Goal: Task Accomplishment & Management: Manage account settings

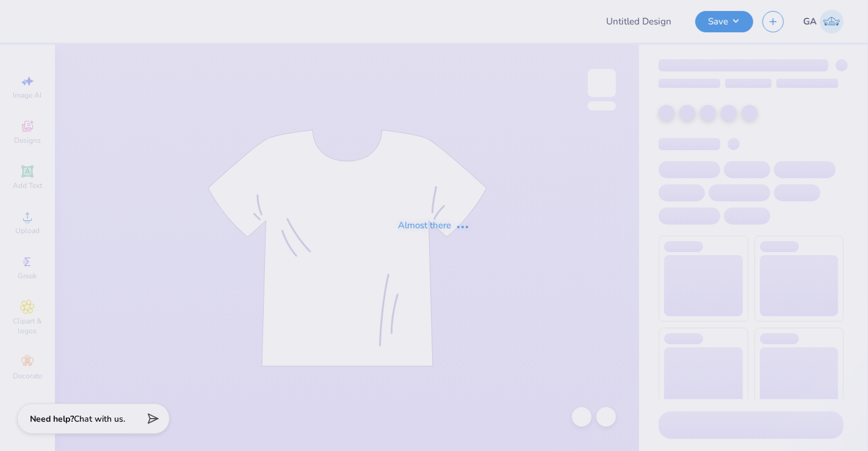
type input "Merch for Adelphi Kappa Sigma Fall Rush"
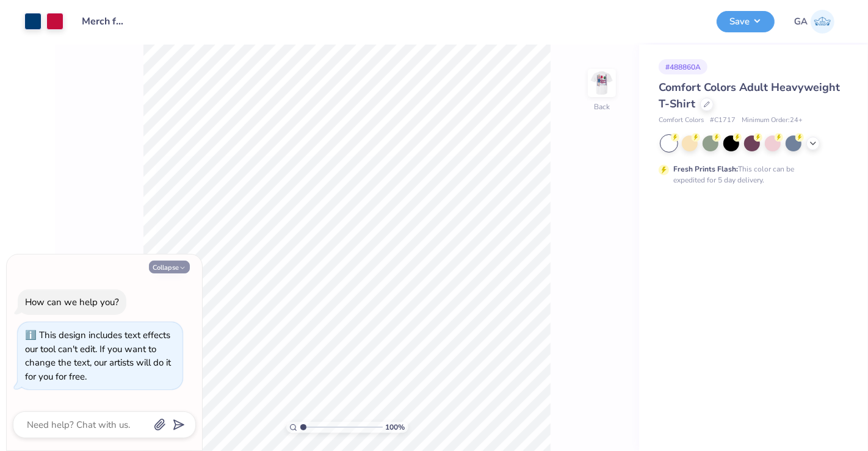
click at [180, 265] on icon "button" at bounding box center [182, 267] width 7 height 7
type textarea "x"
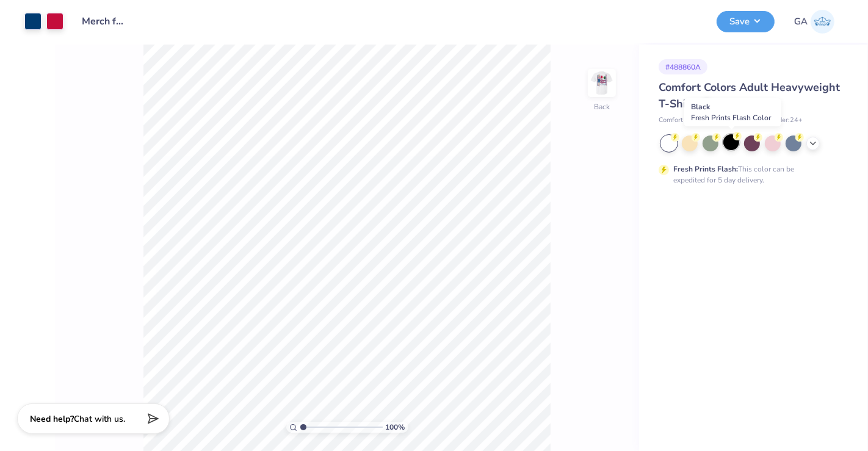
click at [728, 143] on div at bounding box center [731, 142] width 16 height 16
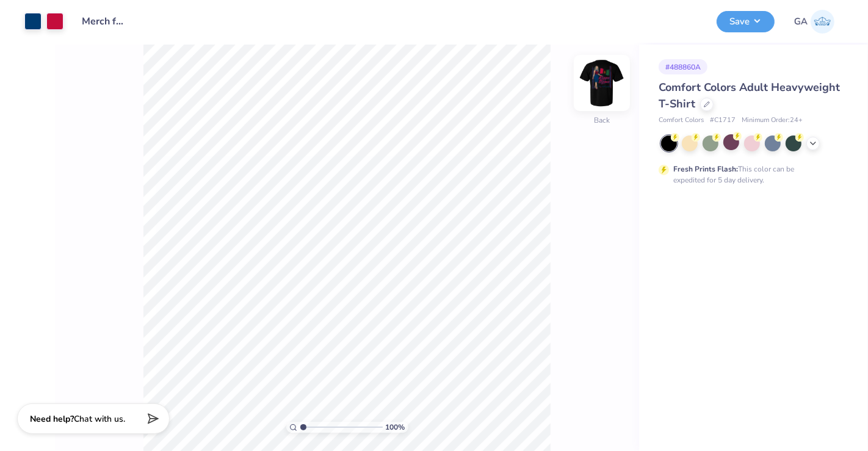
click at [607, 89] on img at bounding box center [601, 83] width 49 height 49
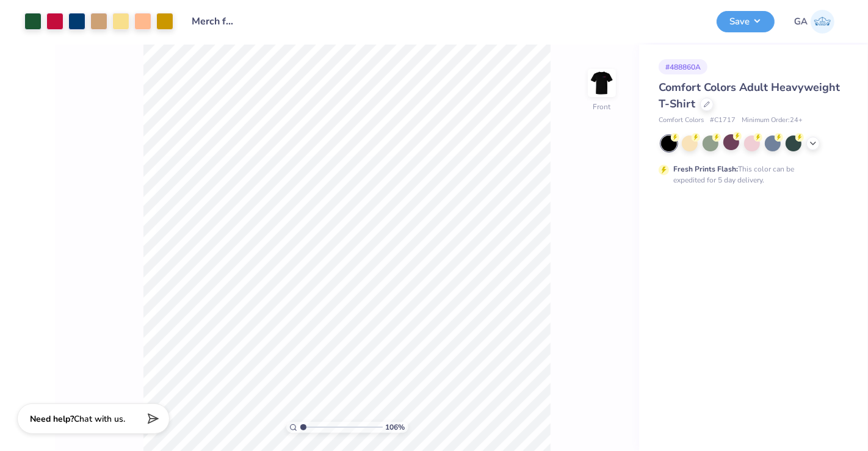
type input "1"
click at [595, 85] on img at bounding box center [601, 83] width 49 height 49
click at [595, 85] on img at bounding box center [602, 83] width 24 height 24
click at [599, 88] on img at bounding box center [601, 83] width 49 height 49
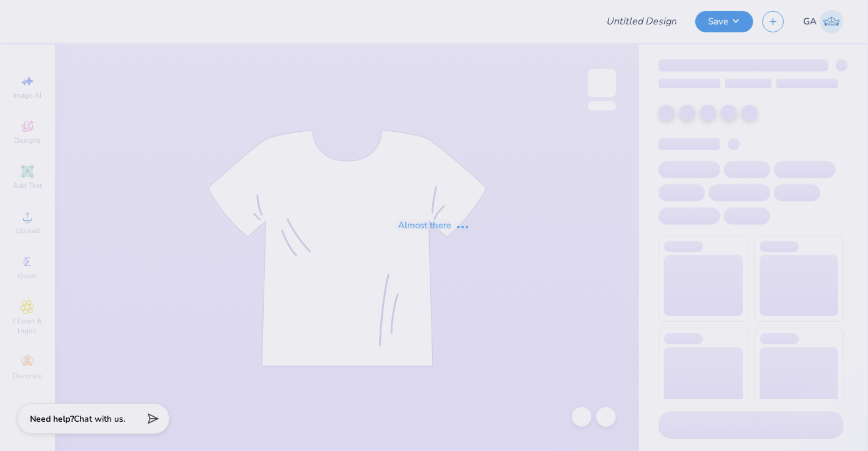
type input "Merch for Kappa Sigma"
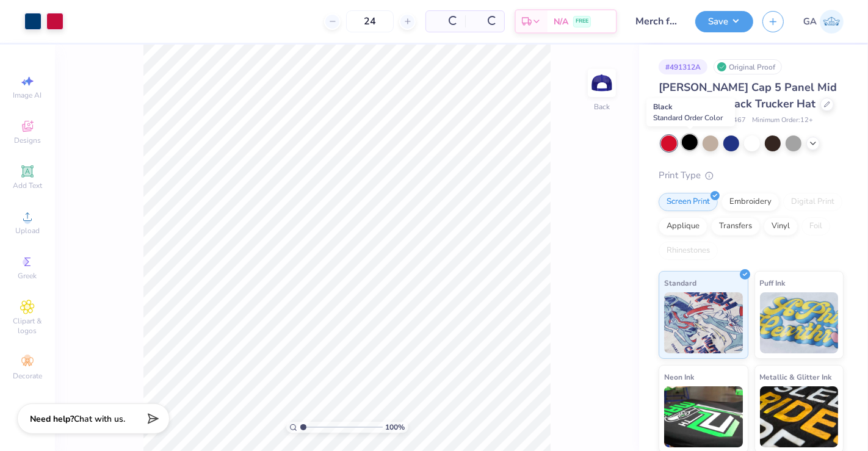
click at [696, 144] on div at bounding box center [690, 142] width 16 height 16
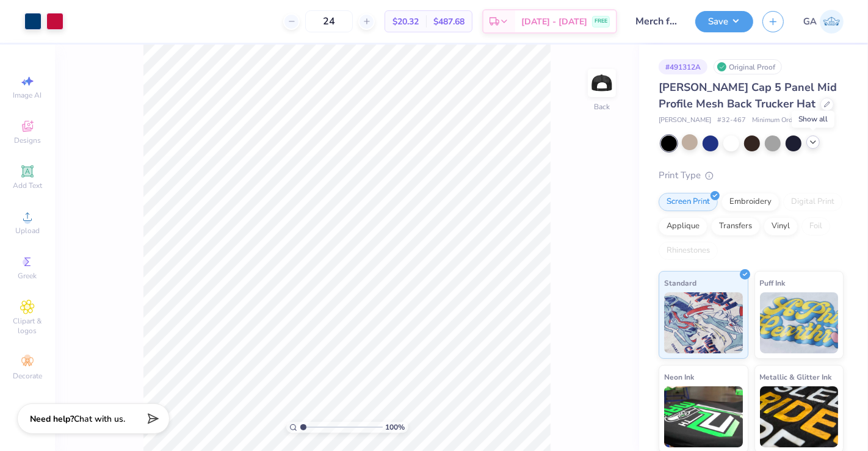
click at [809, 145] on icon at bounding box center [813, 142] width 10 height 10
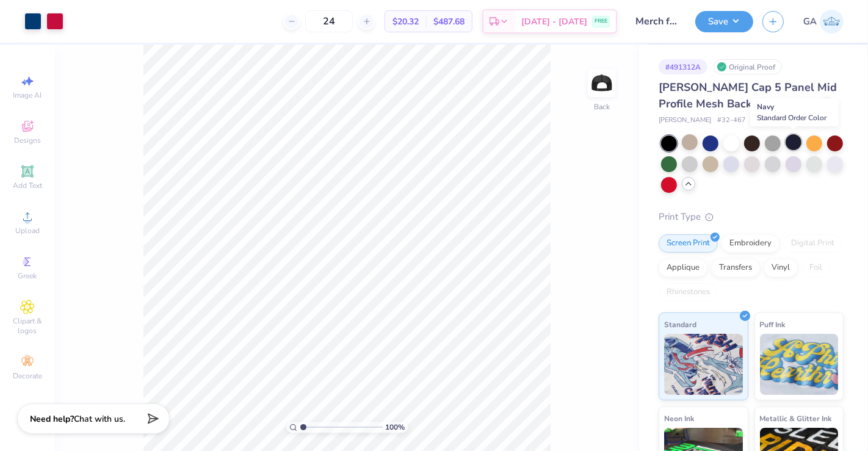
click at [796, 144] on div at bounding box center [794, 142] width 16 height 16
click at [698, 164] on div at bounding box center [690, 163] width 16 height 16
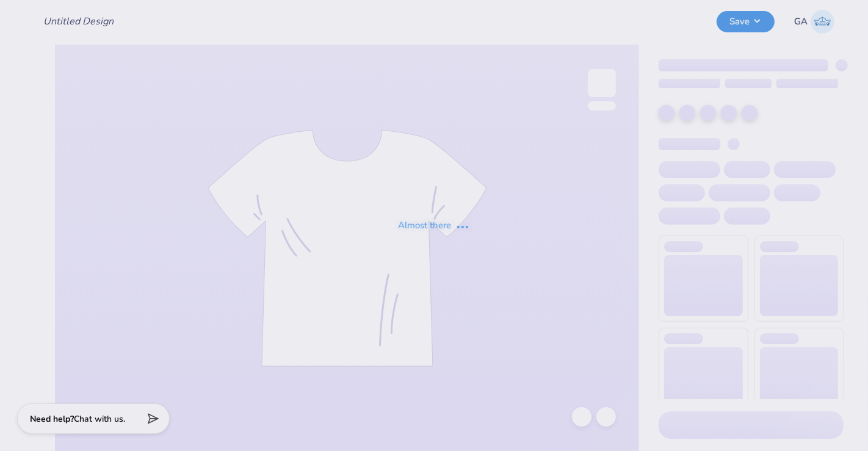
type input "Merch for Kappa Sigma"
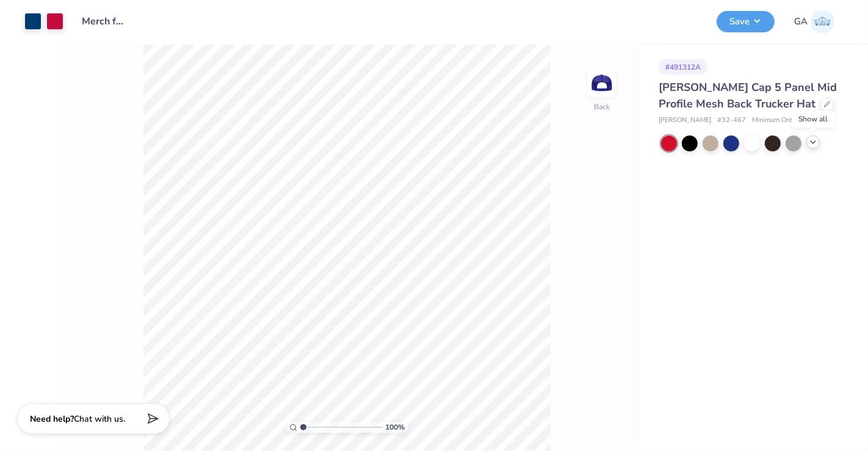
click at [812, 145] on icon at bounding box center [813, 142] width 10 height 10
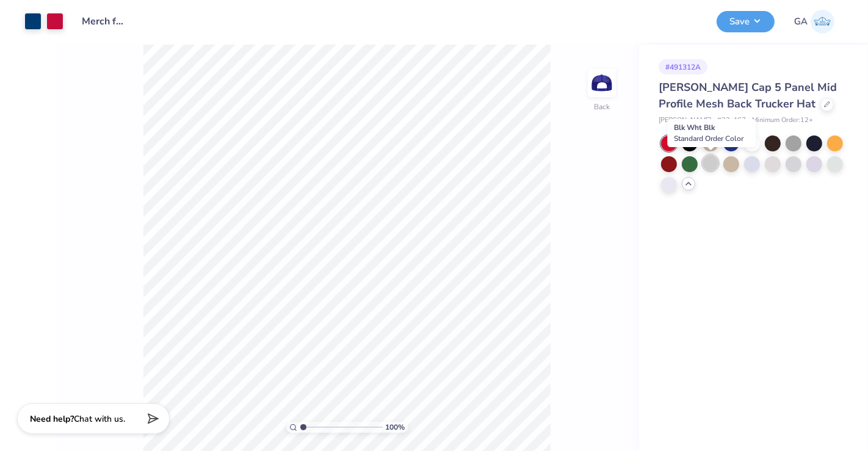
click at [708, 166] on div at bounding box center [710, 163] width 16 height 16
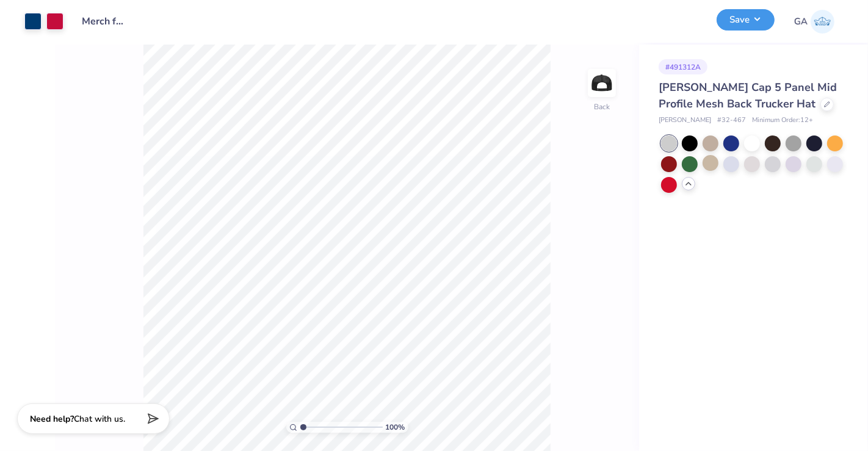
click at [743, 13] on button "Save" at bounding box center [746, 19] width 58 height 21
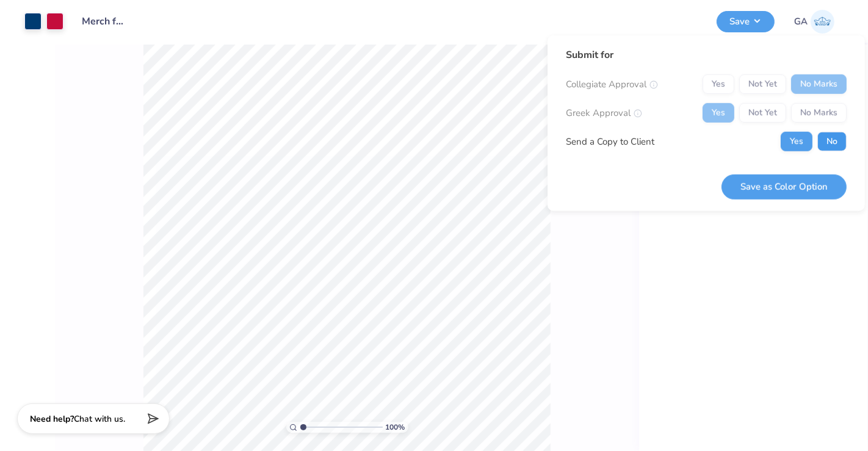
click at [825, 139] on button "No" at bounding box center [831, 142] width 29 height 20
click at [787, 189] on button "Save as Color Option" at bounding box center [783, 186] width 125 height 25
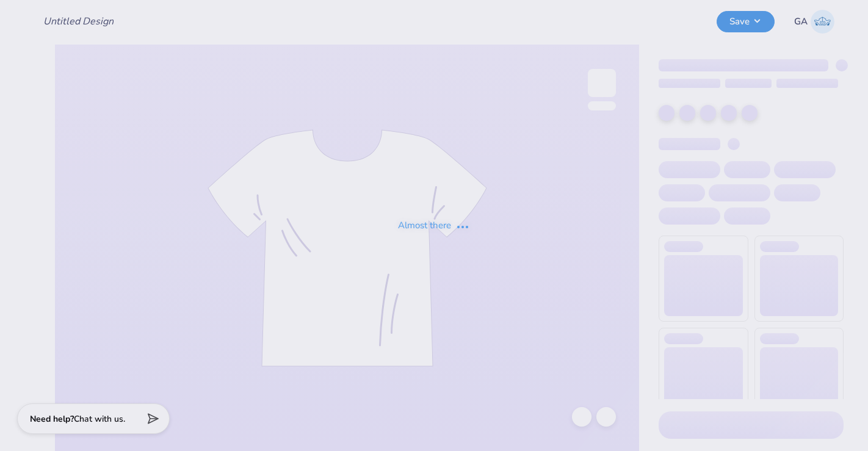
type input "Merch for Kappa Sigma"
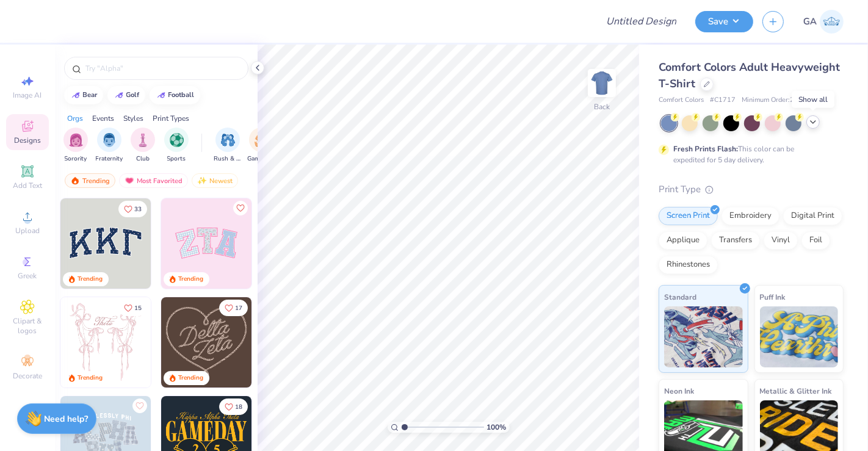
click at [813, 121] on icon at bounding box center [813, 122] width 10 height 10
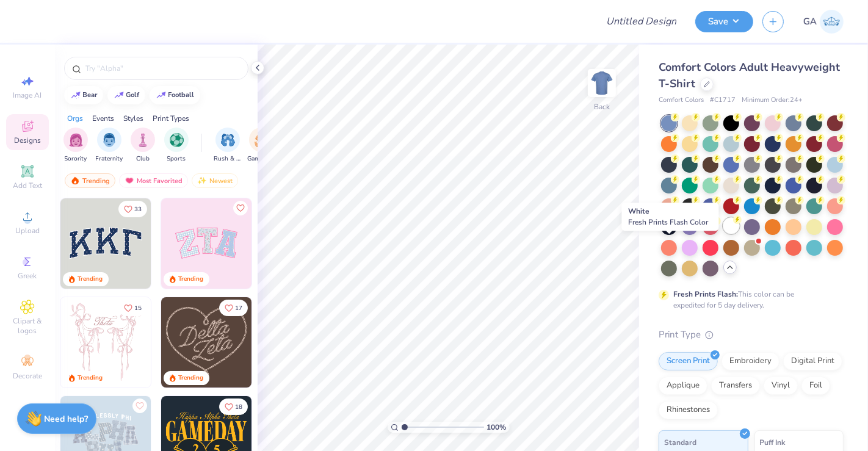
click at [723, 234] on div at bounding box center [731, 226] width 16 height 16
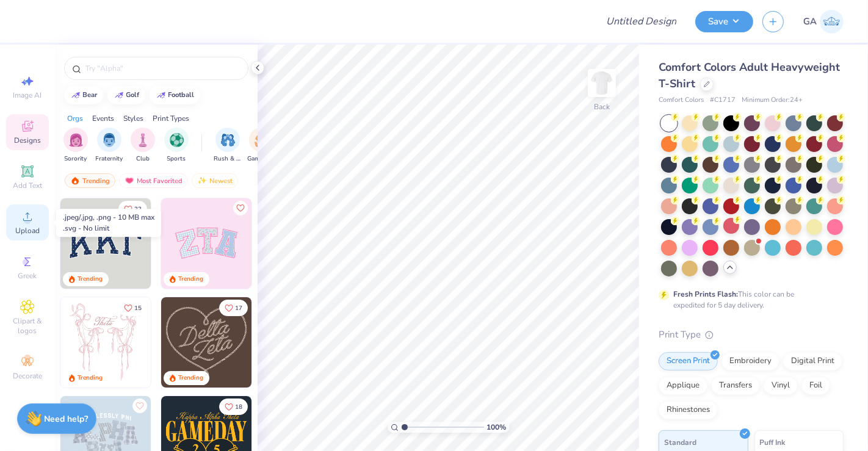
click at [27, 220] on icon at bounding box center [27, 216] width 9 height 9
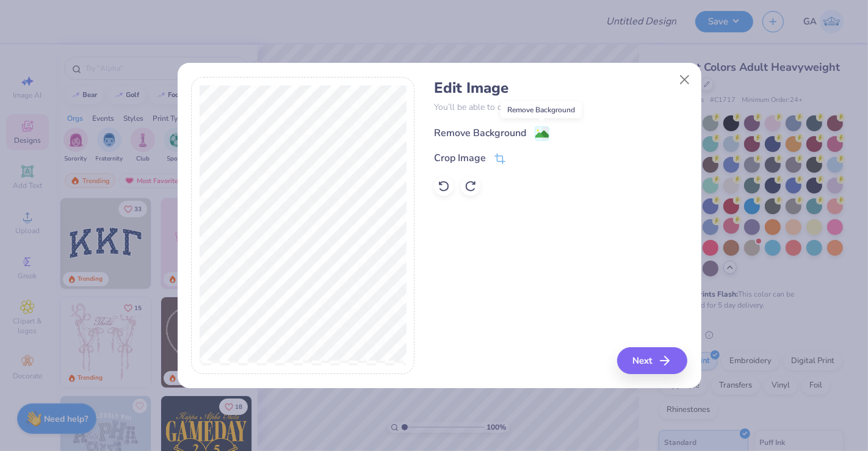
click at [546, 131] on image at bounding box center [541, 134] width 13 height 13
click at [644, 367] on button "Next" at bounding box center [654, 360] width 70 height 27
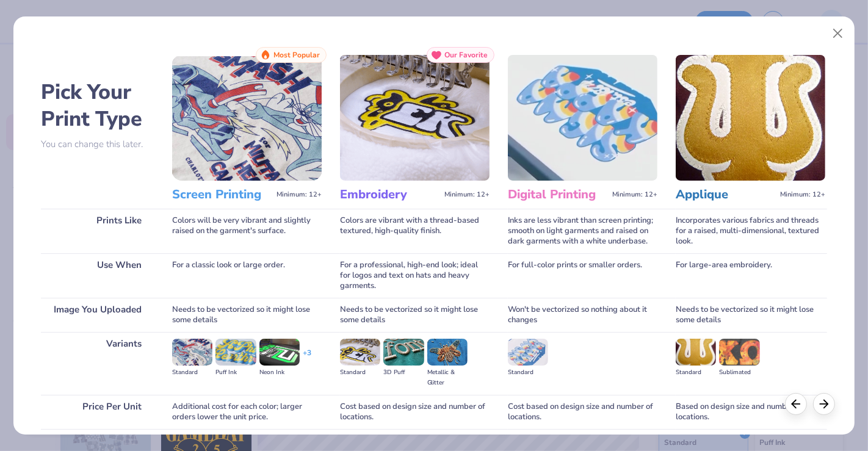
scroll to position [96, 0]
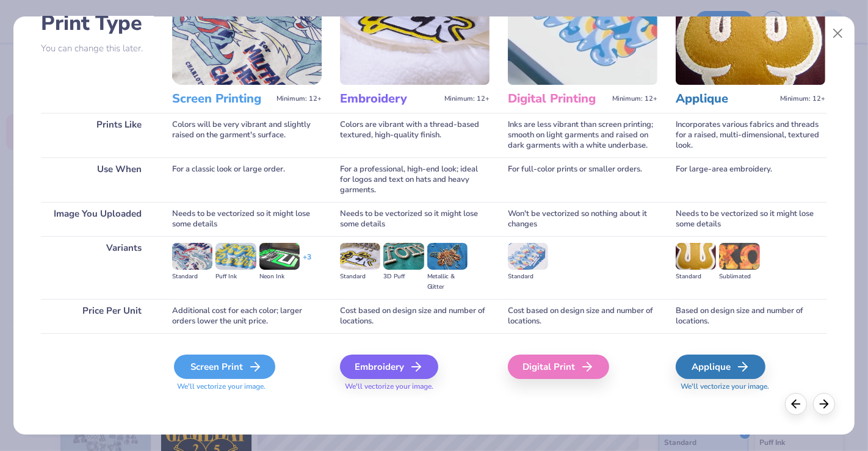
click at [240, 361] on div "Screen Print" at bounding box center [224, 367] width 101 height 24
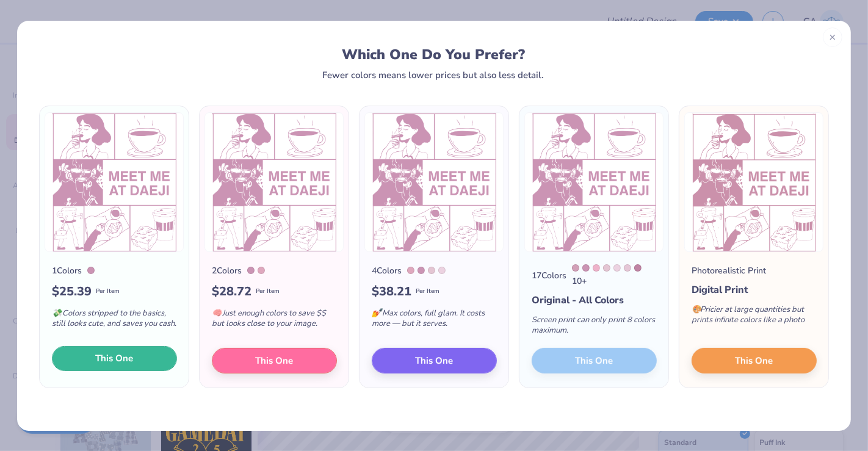
click at [143, 361] on button "This One" at bounding box center [114, 359] width 125 height 26
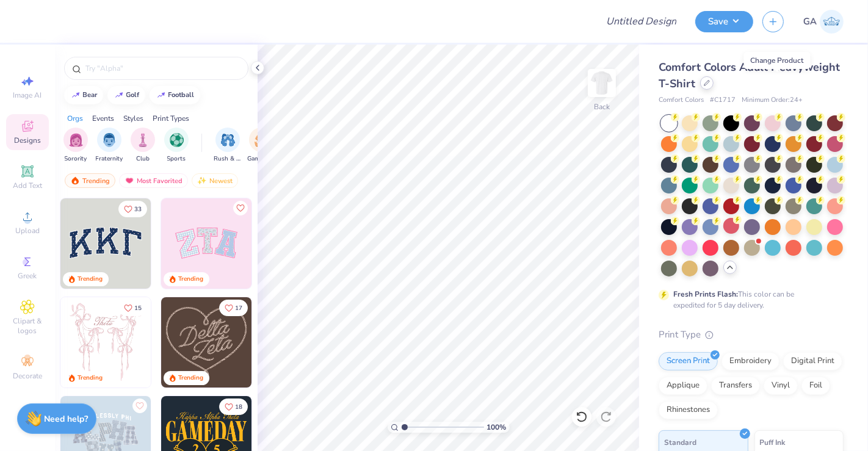
click at [710, 84] on icon at bounding box center [707, 83] width 6 height 6
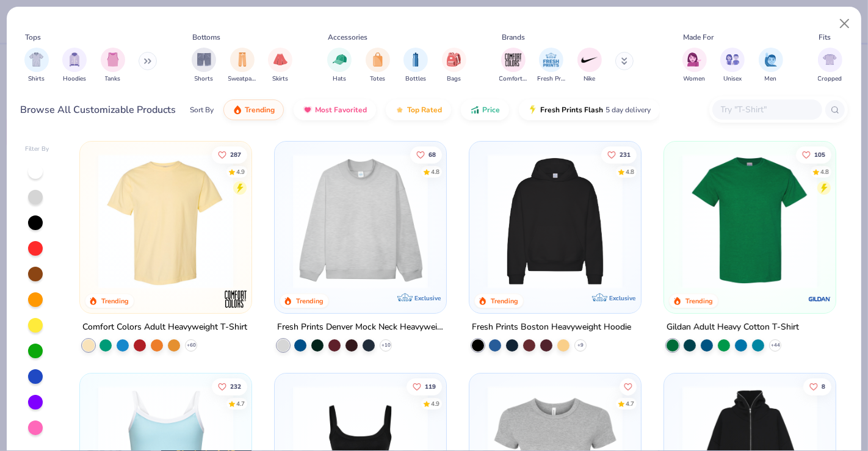
click at [143, 56] on button at bounding box center [148, 61] width 18 height 18
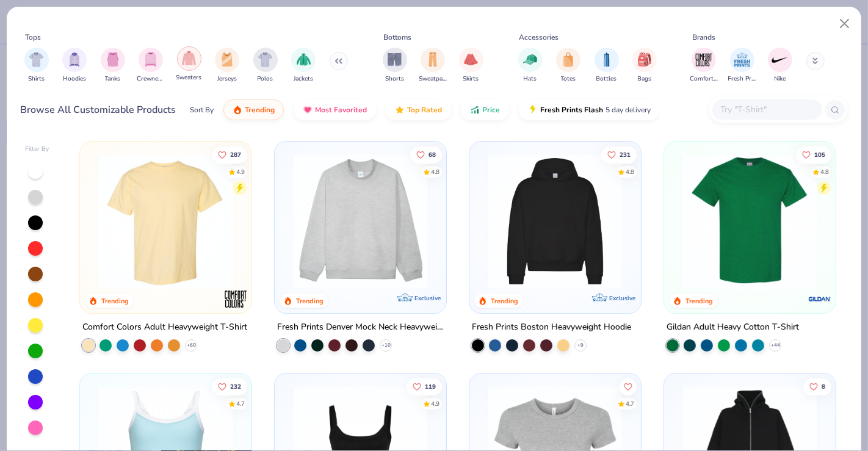
click at [192, 67] on div "filter for Sweaters" at bounding box center [189, 58] width 24 height 24
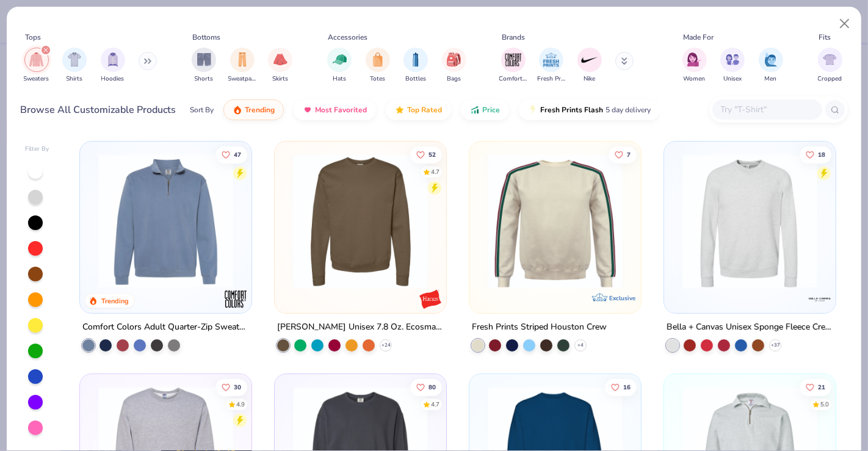
scroll to position [198, 0]
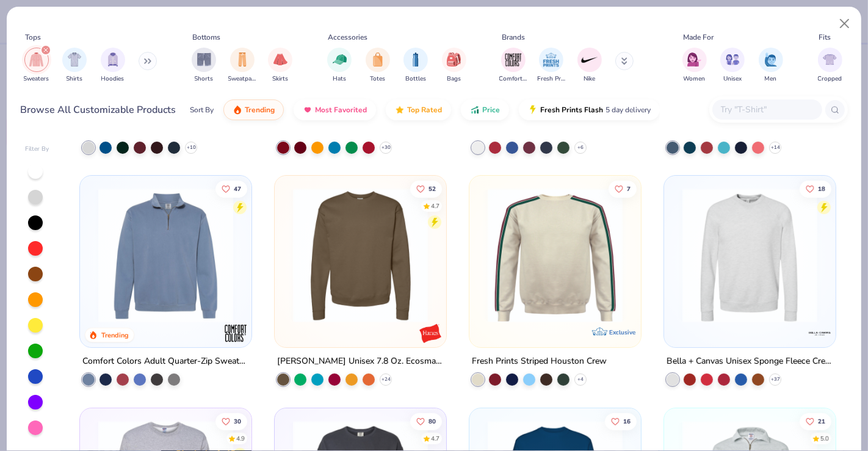
click at [718, 266] on img at bounding box center [749, 255] width 147 height 135
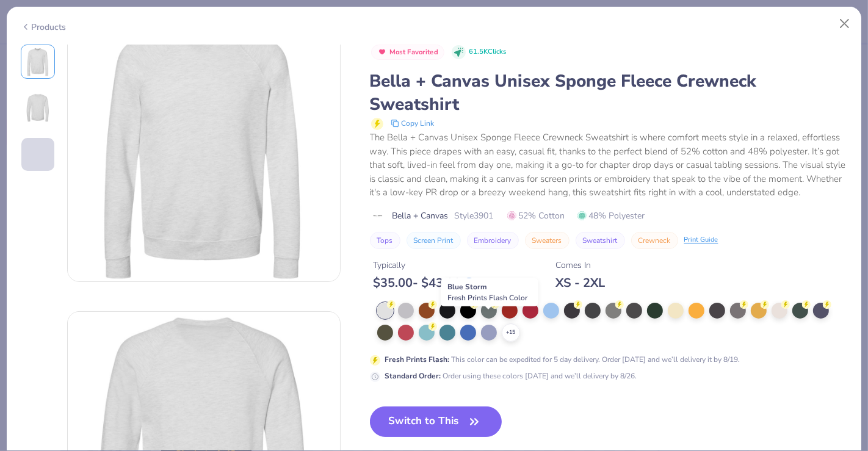
scroll to position [37, 0]
click at [442, 427] on button "Switch to This" at bounding box center [436, 421] width 132 height 31
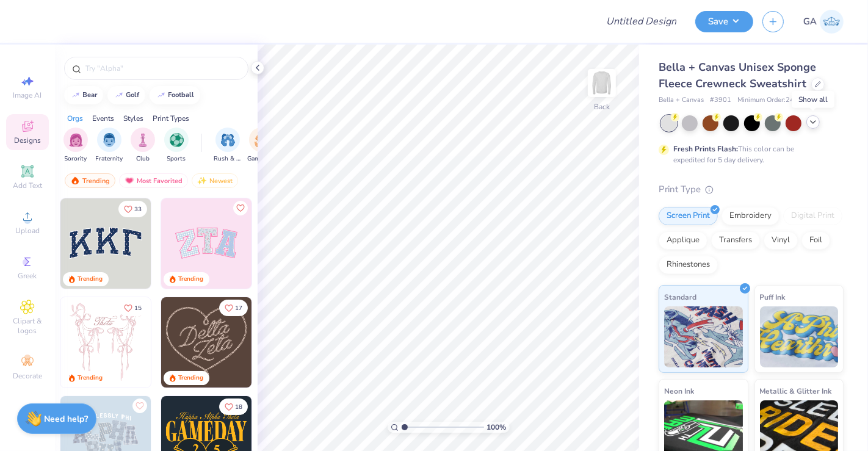
click at [814, 125] on icon at bounding box center [813, 122] width 10 height 10
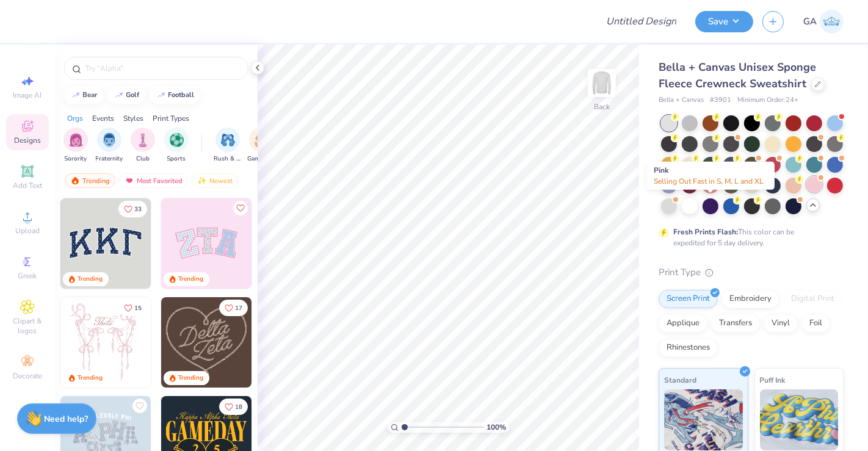
click at [806, 192] on div at bounding box center [814, 184] width 16 height 16
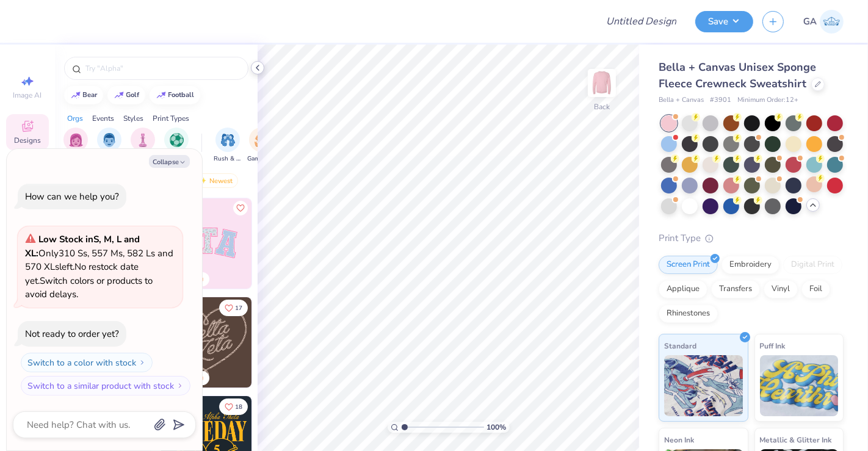
click at [260, 67] on icon at bounding box center [258, 68] width 10 height 10
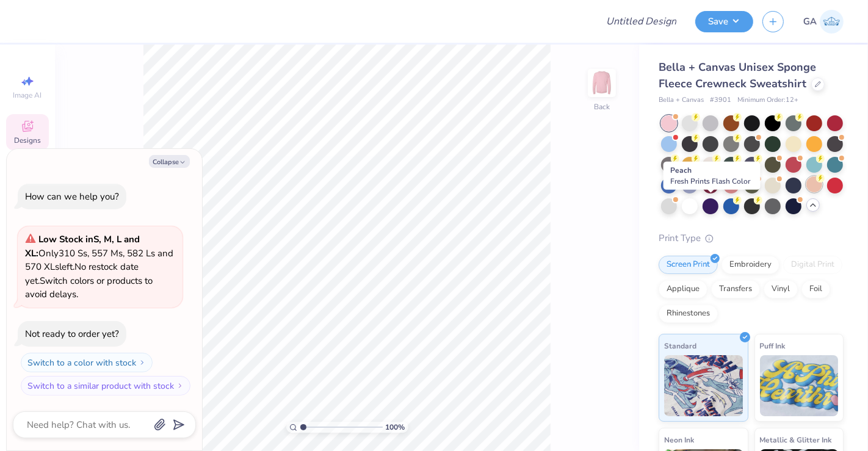
click at [700, 121] on circle at bounding box center [696, 117] width 9 height 9
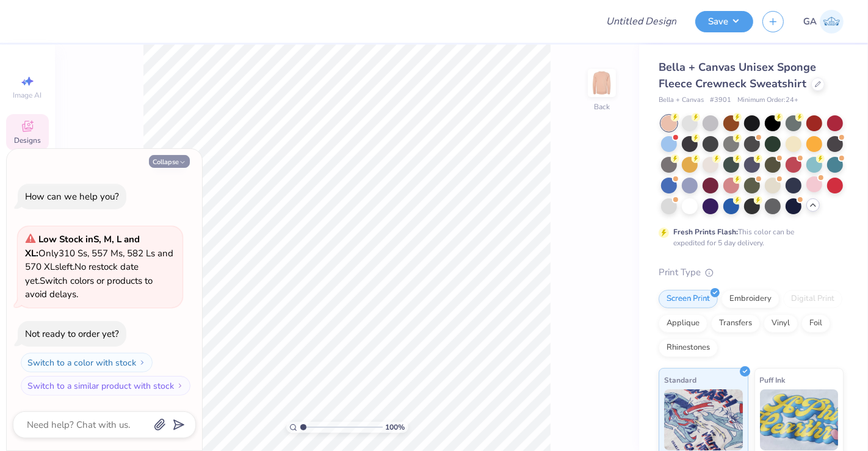
click at [173, 161] on button "Collapse" at bounding box center [169, 161] width 41 height 13
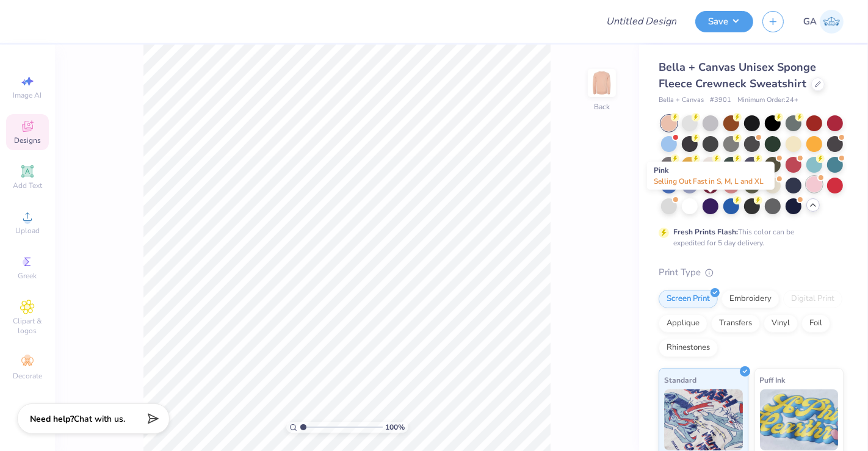
click at [806, 192] on div at bounding box center [814, 184] width 16 height 16
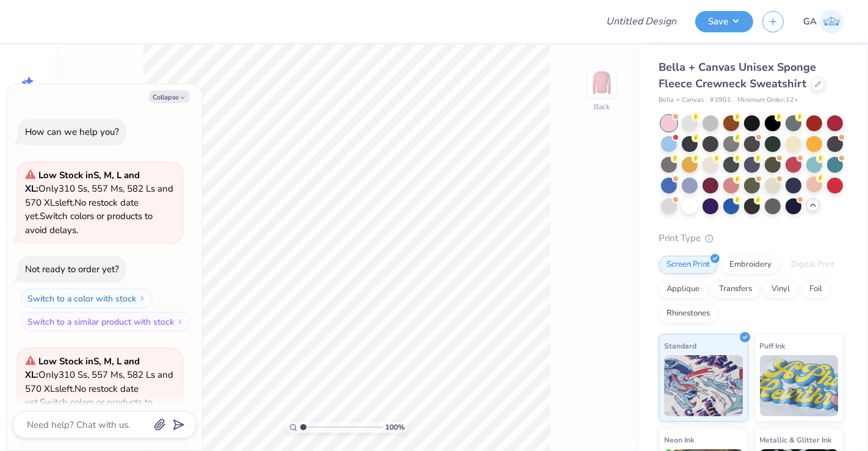
scroll to position [121, 0]
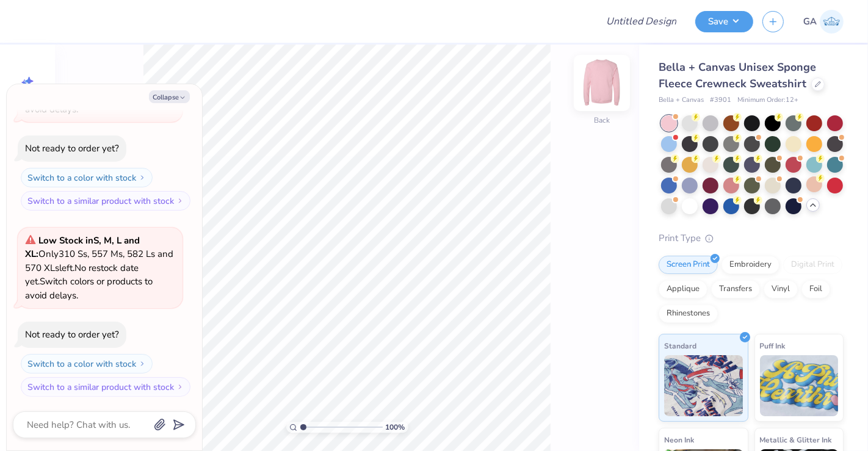
click at [610, 85] on img at bounding box center [601, 83] width 49 height 49
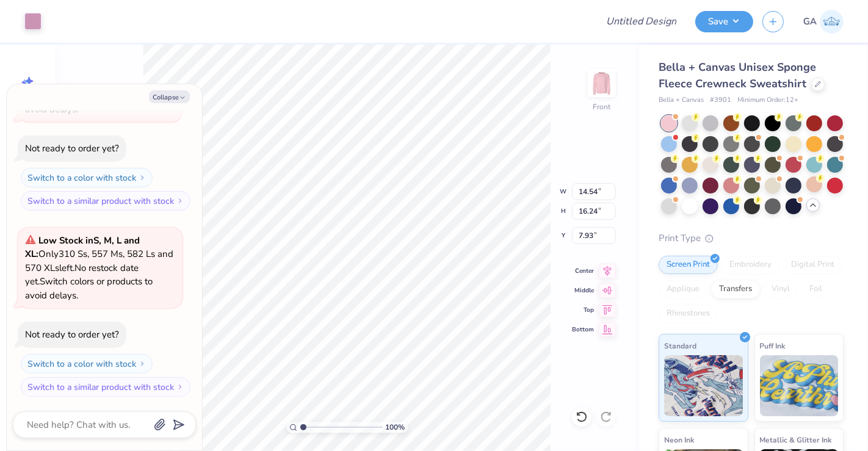
type textarea "x"
type input "12.43"
type input "13.89"
type textarea "x"
type input "5.03"
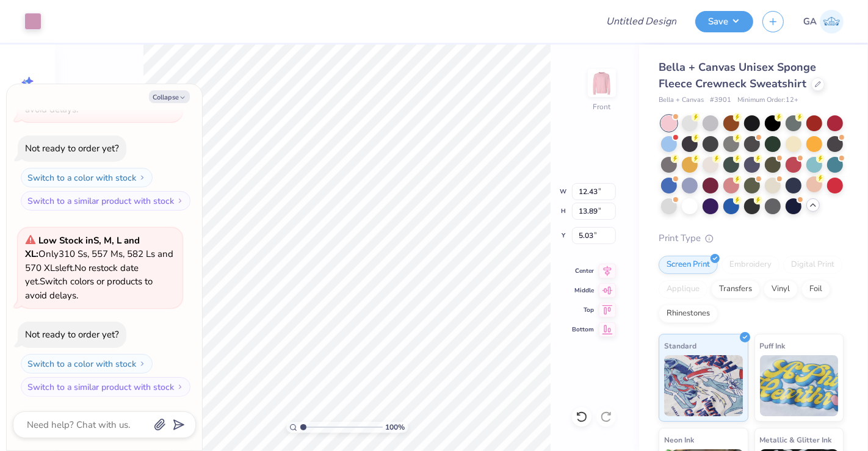
type textarea "x"
type input "7.06"
click at [811, 86] on div at bounding box center [817, 82] width 13 height 13
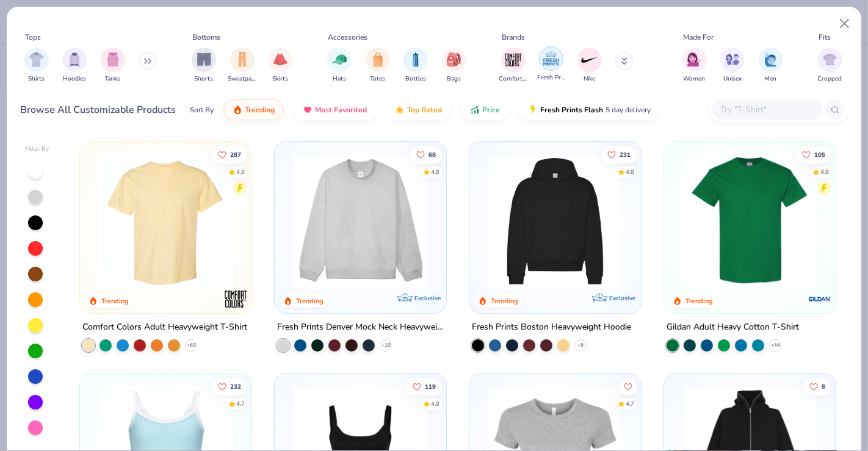
click at [551, 54] on img "filter for Fresh Prints" at bounding box center [551, 58] width 18 height 18
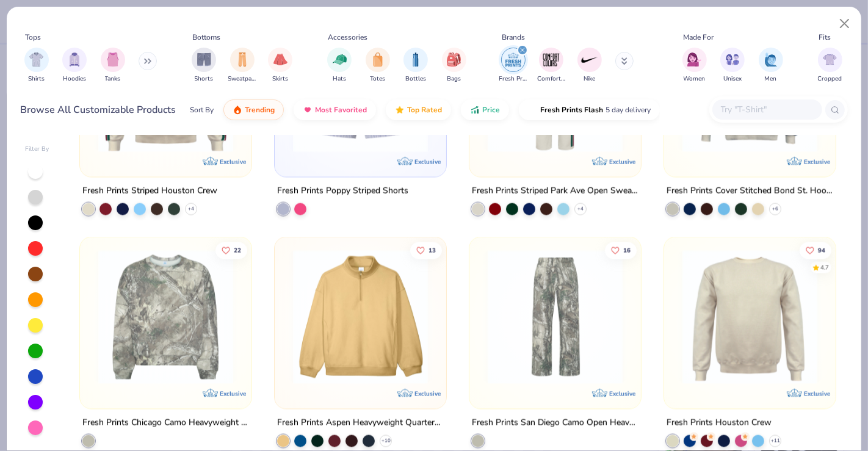
scroll to position [1854, 0]
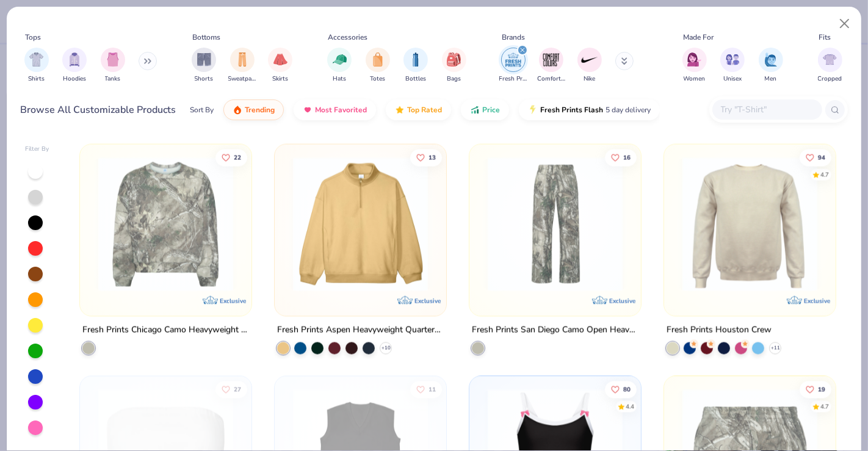
click at [759, 280] on img at bounding box center [749, 224] width 147 height 135
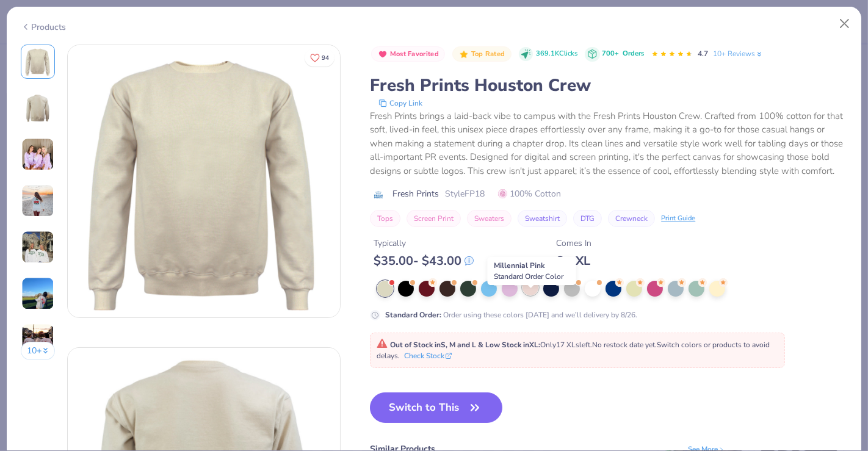
click at [529, 295] on div at bounding box center [530, 288] width 16 height 16
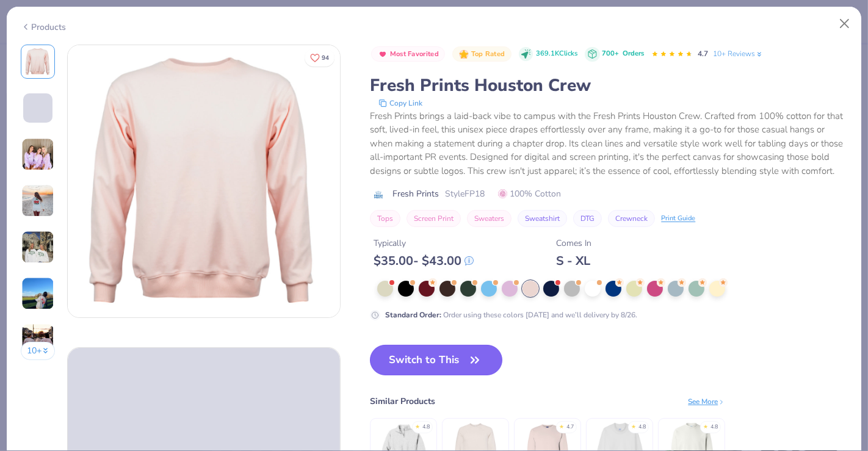
click at [447, 374] on button "Switch to This" at bounding box center [436, 360] width 132 height 31
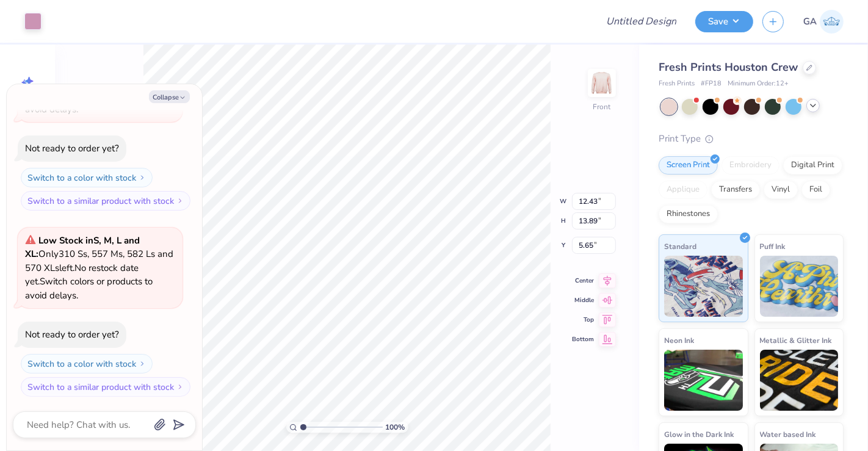
type textarea "x"
type input "5.31"
click at [185, 93] on button "Collapse" at bounding box center [169, 96] width 41 height 13
type textarea "x"
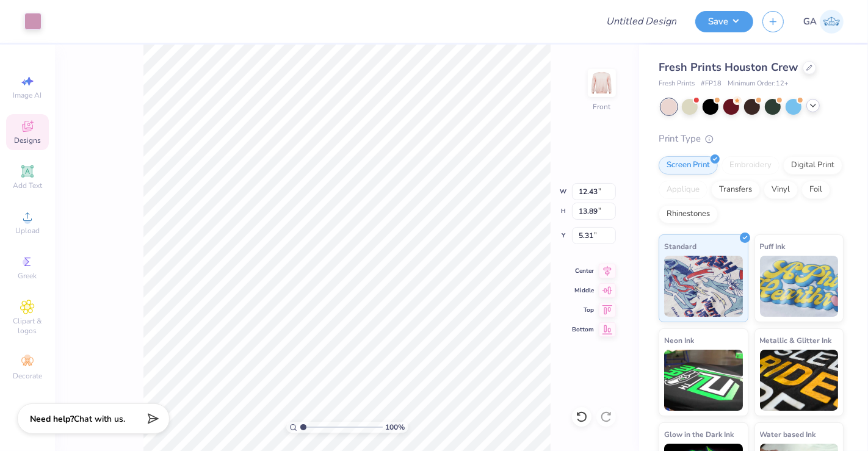
type input "5.31"
click at [599, 93] on img at bounding box center [601, 83] width 49 height 49
type input "3.58"
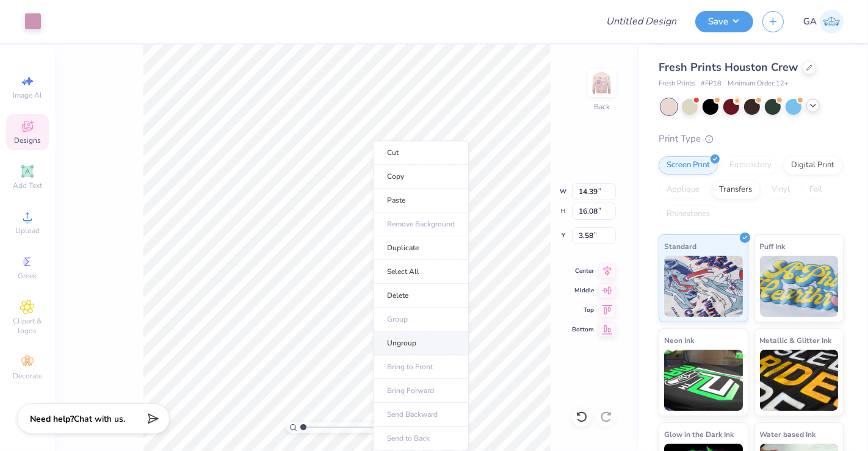
click at [403, 332] on li "Ungroup" at bounding box center [421, 343] width 96 height 24
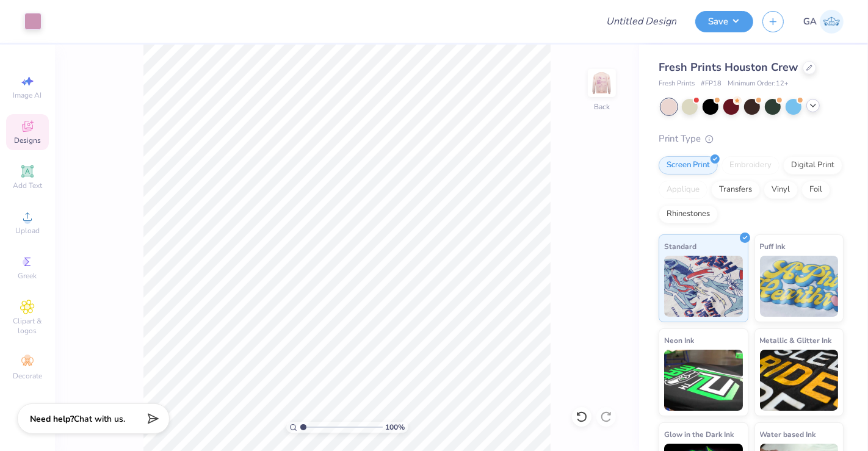
click at [102, 347] on div "100 % Back" at bounding box center [347, 248] width 584 height 406
type input "2.29"
type input "2.49"
type input "3.79"
click at [601, 81] on img at bounding box center [601, 83] width 49 height 49
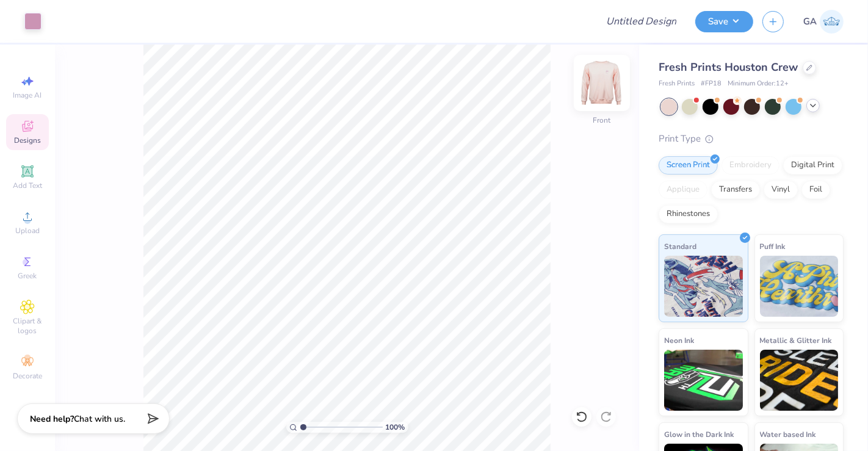
click at [598, 82] on img at bounding box center [601, 83] width 49 height 49
type input "3.69"
click at [725, 14] on button "Save" at bounding box center [724, 19] width 58 height 21
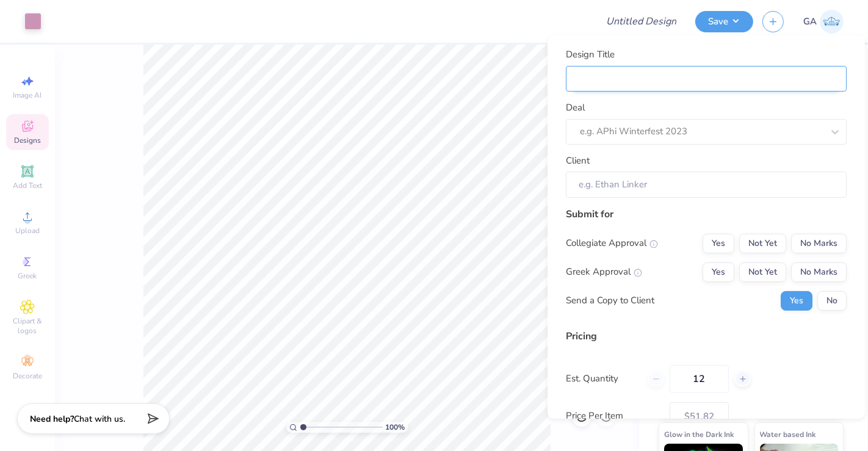
click at [676, 86] on input "Design Title" at bounding box center [706, 78] width 281 height 26
type input "M"
type input "Me"
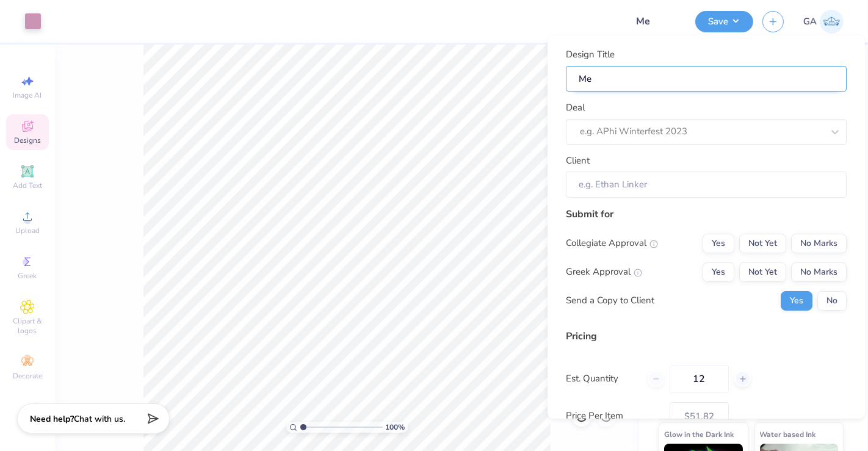
type input "Mer"
type input "Merc"
type input "Merch"
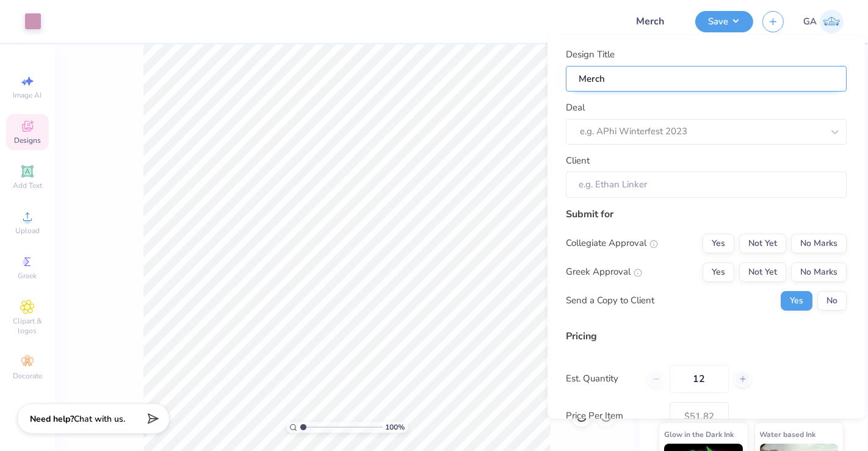
type input "Merch"
type input "Merch f"
type input "Merch fo"
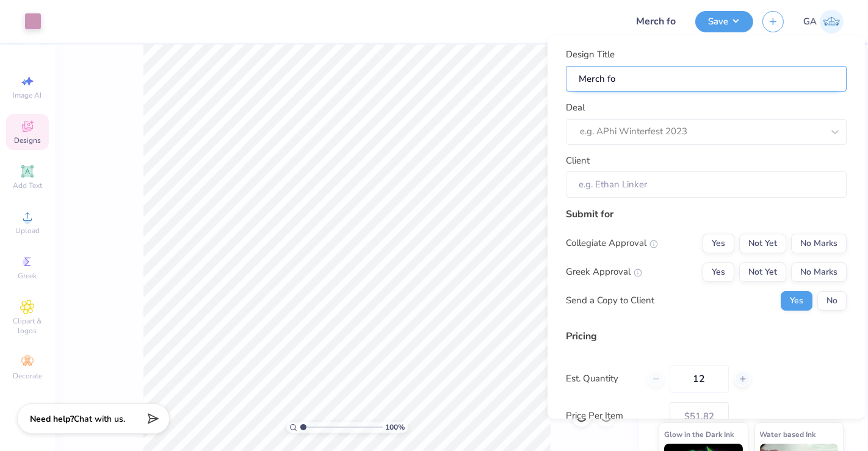
type input "Merch for"
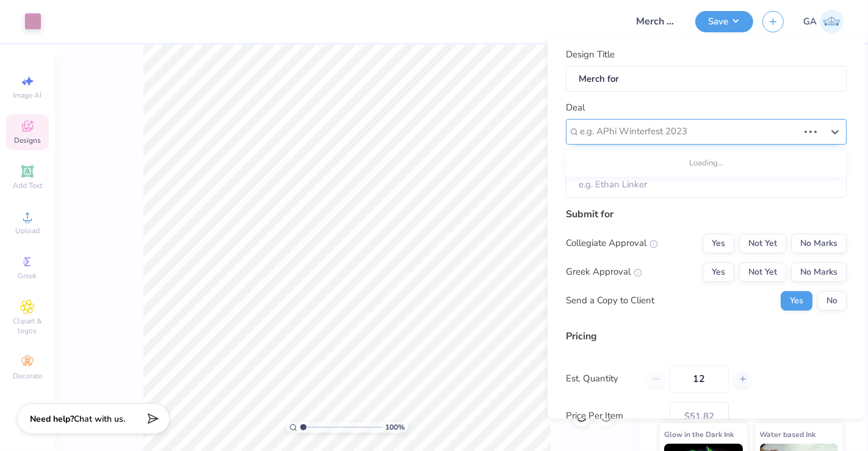
click at [618, 126] on div at bounding box center [689, 131] width 219 height 16
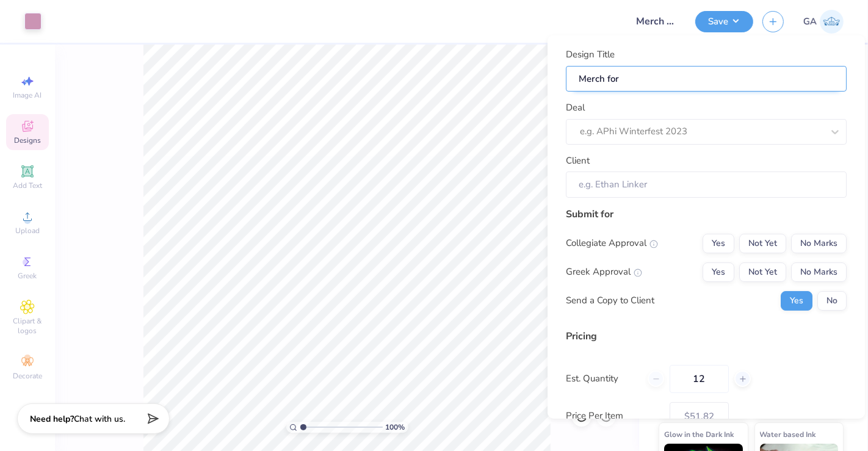
click at [607, 81] on input "Merch for" at bounding box center [706, 78] width 281 height 26
type input "Merchfor"
type input "Mercfor"
type input "for"
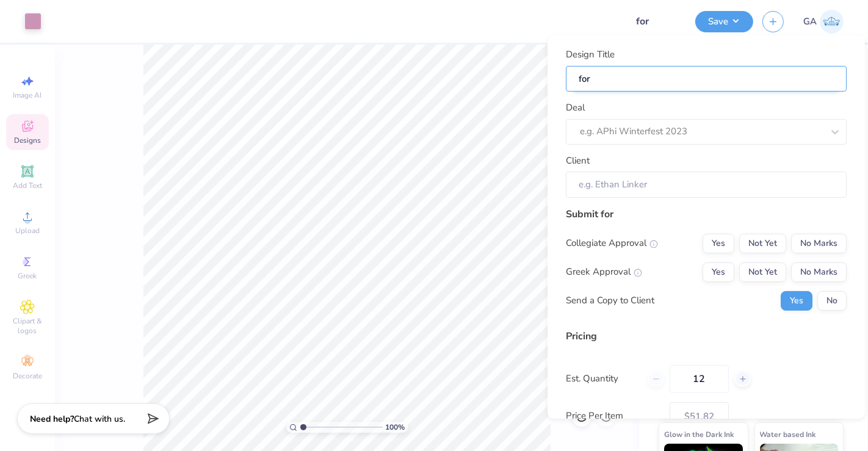
type input "Cfor"
type input "Crfor"
type input "Crefor"
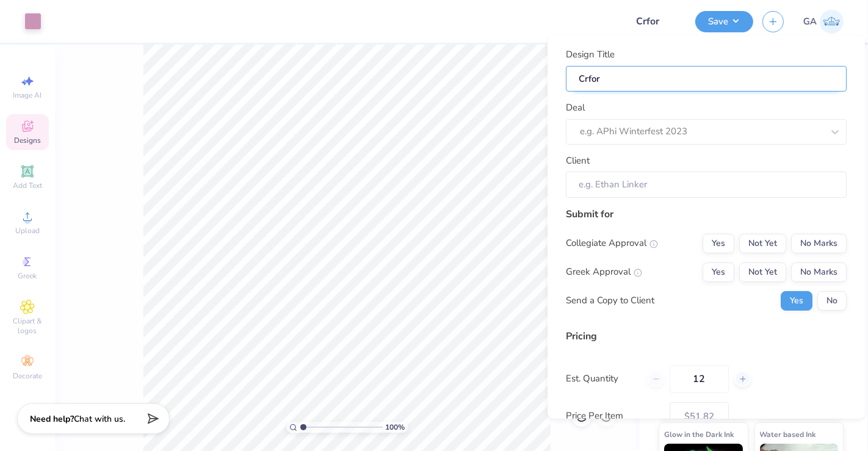
type input "Crefor"
type input "Crewfor"
type input "Crewnfor"
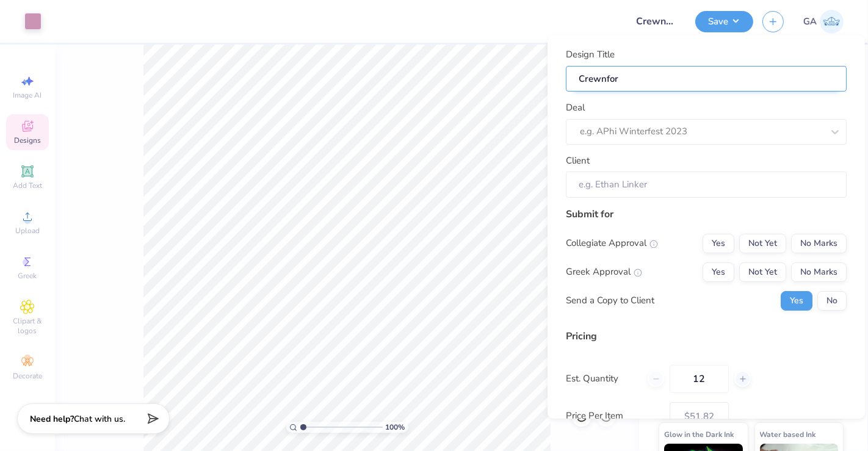
type input "Crewnefor"
type input "Crewnecfor"
type input "Crewneckfor"
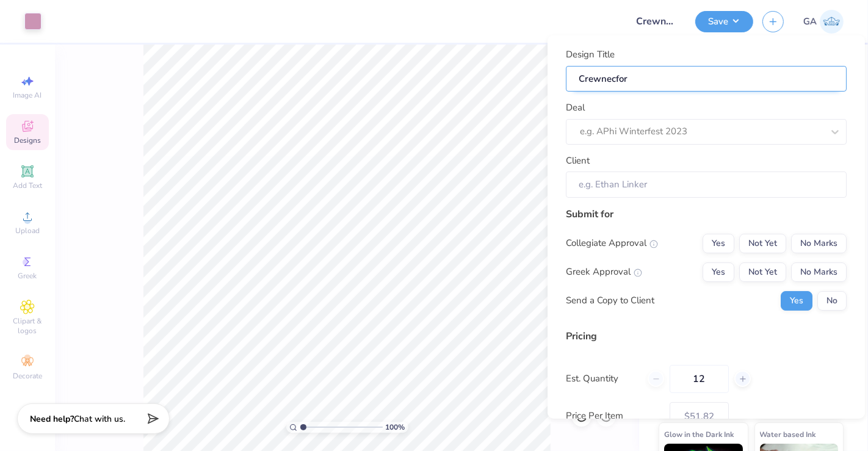
type input "Crewneckfor"
type input "Crewneck for"
click at [648, 77] on input "Crewneck for" at bounding box center [706, 78] width 281 height 26
type input "Crewneck for C"
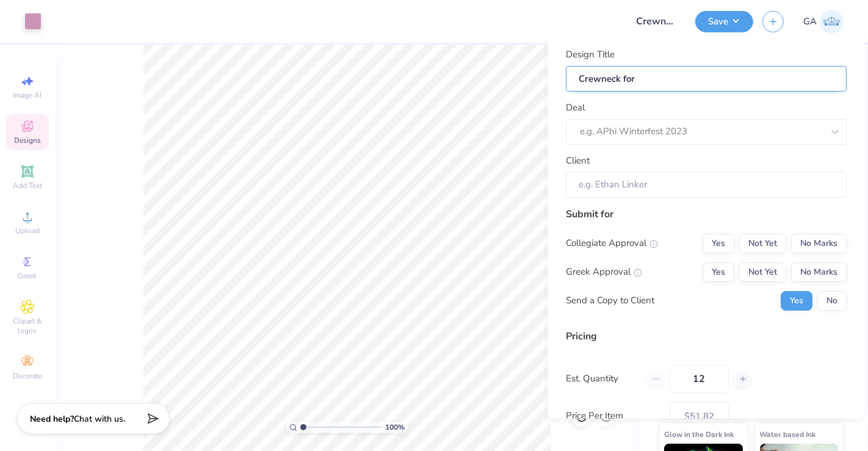
type input "Crewneck for C"
type input "Crewneck for Co"
type input "Crewneck for Cof"
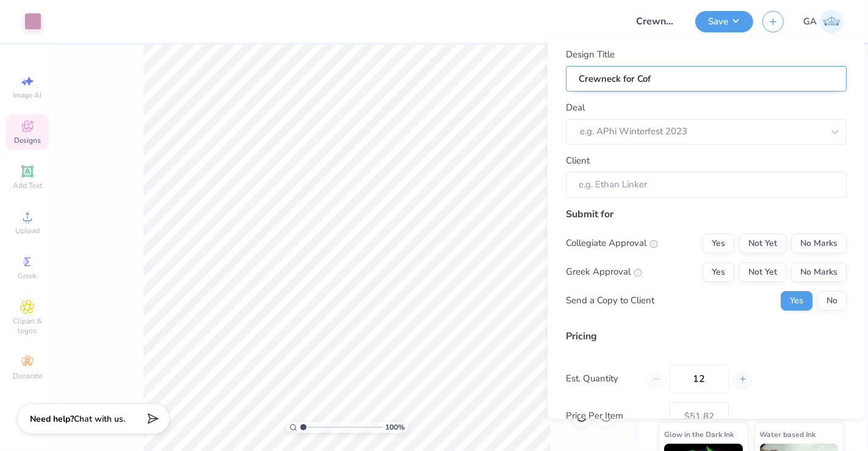
type input "Crewneck for Coff"
type input "Crewneck for Coffe"
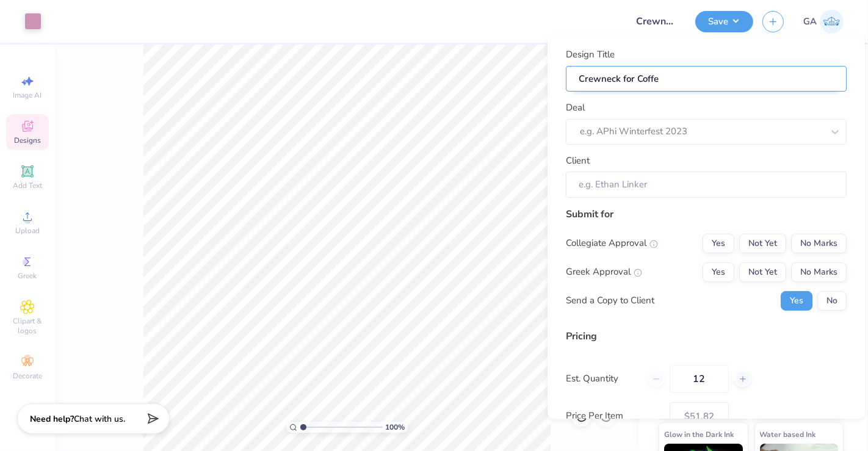
type input "Crewneck for Coffe"
type input "Crewneck for Coffe s"
type input "Crewneck for Coffe sh"
type input "Crewneck for Coffe sho"
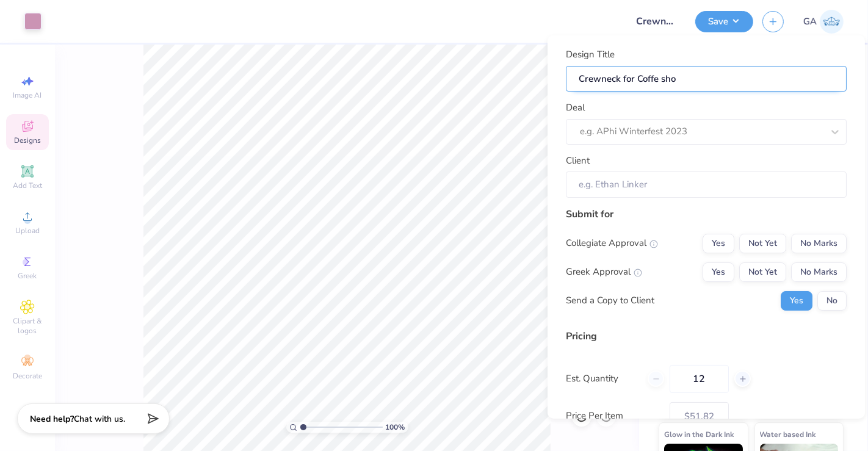
type input "Crewneck for Coffe sh"
type input "Crewneck for Coffe s"
type input "Crewneck for Coffe"
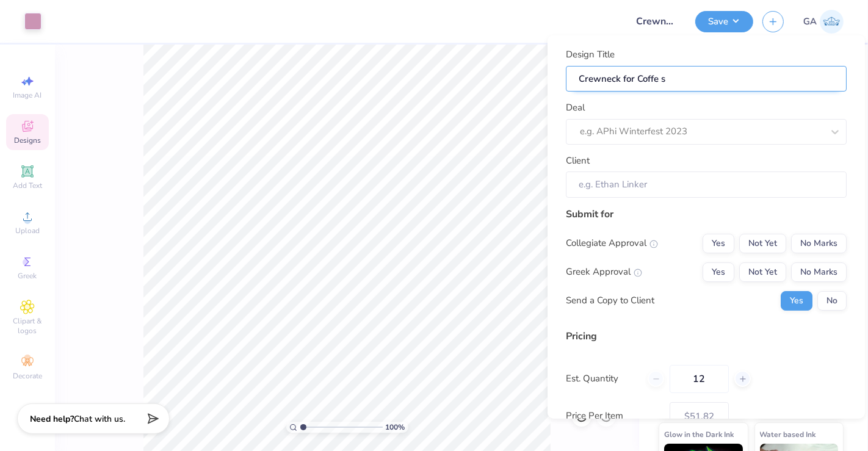
type input "Crewneck for Coffe"
type input "Crewneck for Coff"
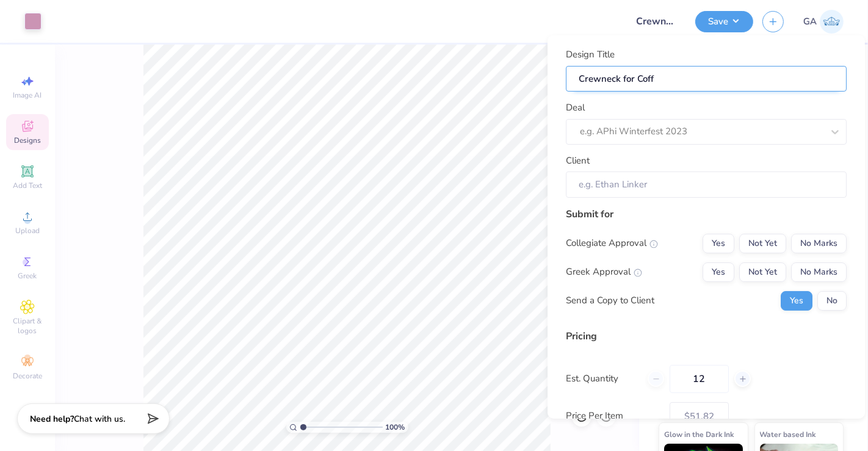
type input "Crewneck for Cof"
type input "Crewneck for Co"
type input "Crewneck for C"
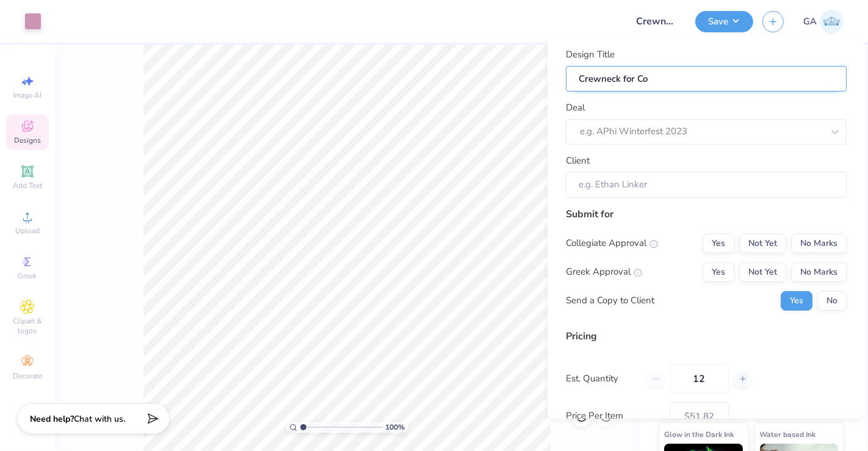
type input "Crewneck for C"
type input "Crewneck for"
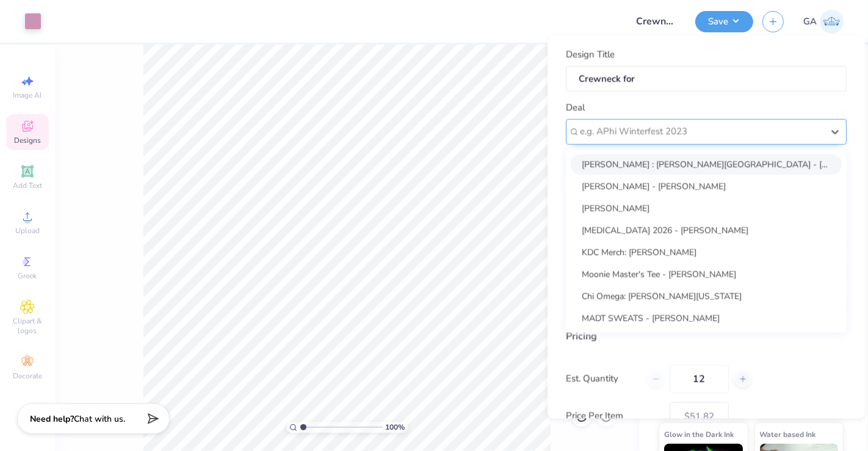
click at [629, 129] on div at bounding box center [701, 131] width 243 height 16
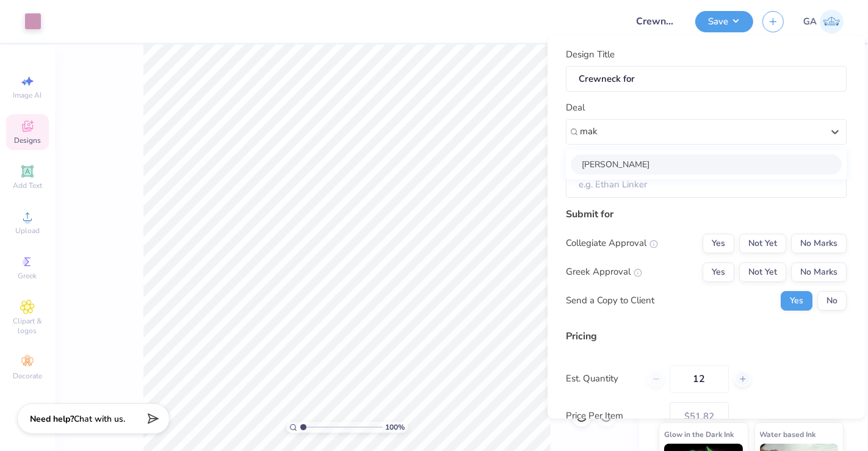
click at [638, 168] on div "Makenna Warnkes" at bounding box center [706, 164] width 271 height 20
type input "mak"
type input "Makenna Warnkes"
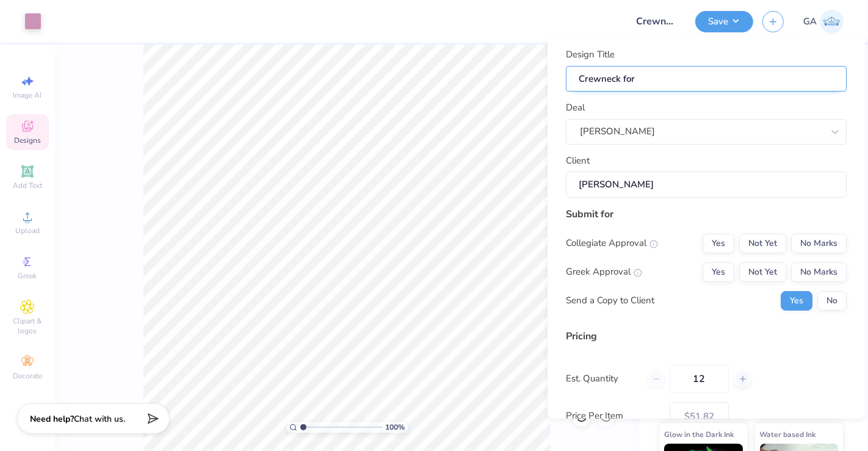
click at [648, 82] on input "Crewneck for" at bounding box center [706, 78] width 281 height 26
type input "Crewneck for M"
type input "Crewneck for Ma"
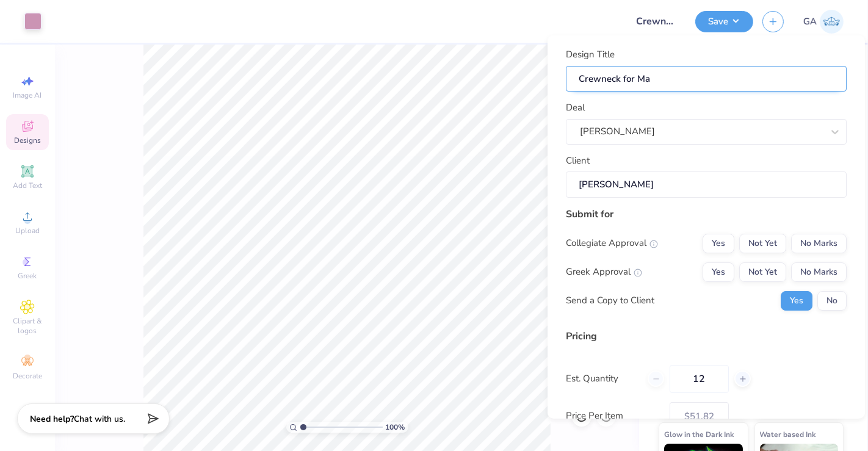
type input "Crewneck for Mak"
type input "Crewneck for Make"
type input "Crewneck for Makee"
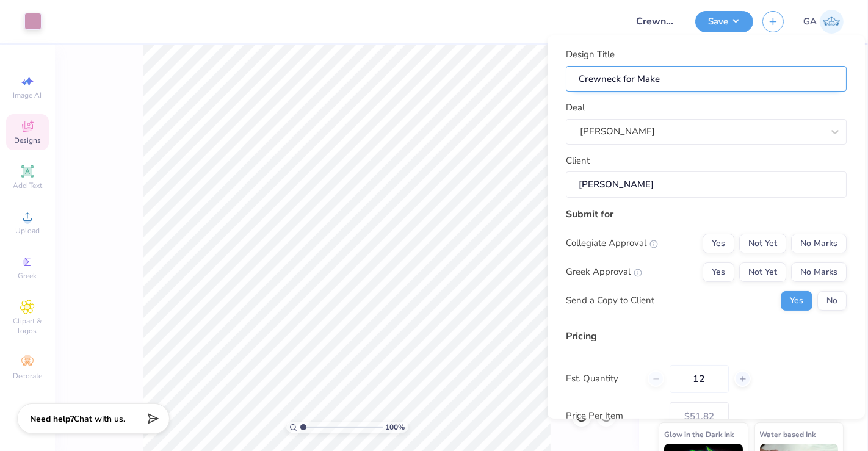
type input "Crewneck for Makee"
type input "Crewneck for Makeen"
type input "Crewneck for Makeena"
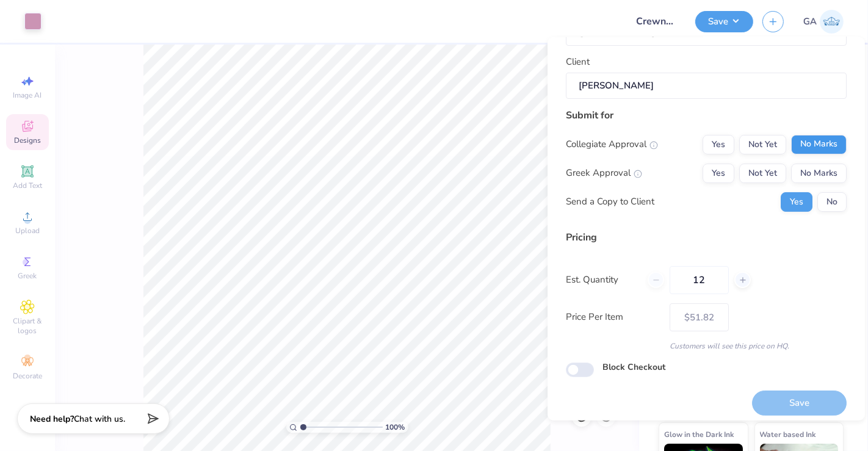
type input "Crewneck for Makeena"
click at [792, 140] on button "No Marks" at bounding box center [819, 144] width 56 height 20
click at [796, 174] on button "No Marks" at bounding box center [819, 173] width 56 height 20
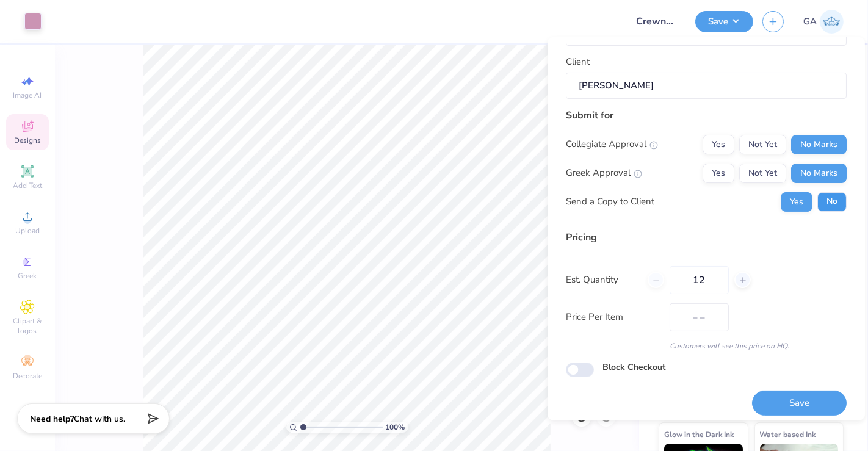
click at [828, 198] on button "No" at bounding box center [831, 202] width 29 height 20
click at [709, 281] on input "12" at bounding box center [699, 279] width 59 height 28
type input "$51.82"
type input "1"
type input "25"
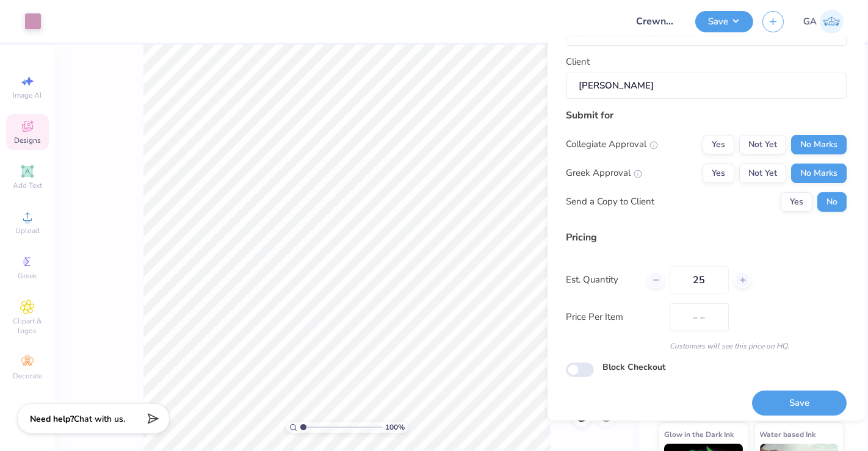
type input "$41.33"
type input "25"
click at [793, 392] on button "Save" at bounding box center [799, 403] width 95 height 25
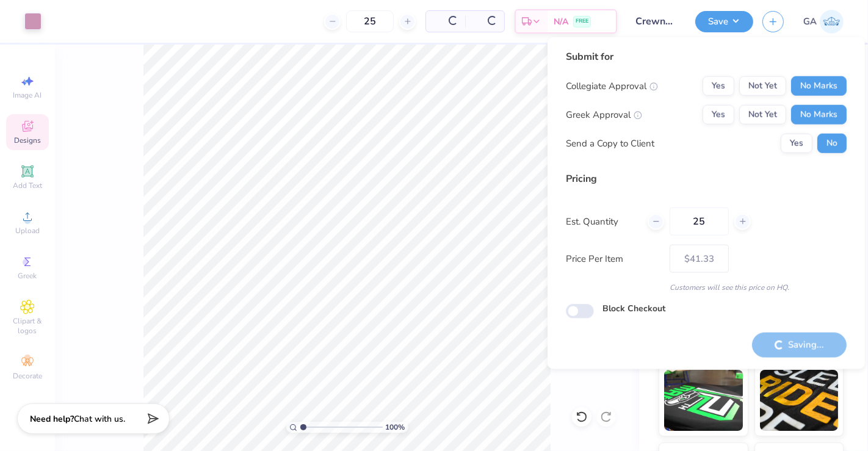
type input "– –"
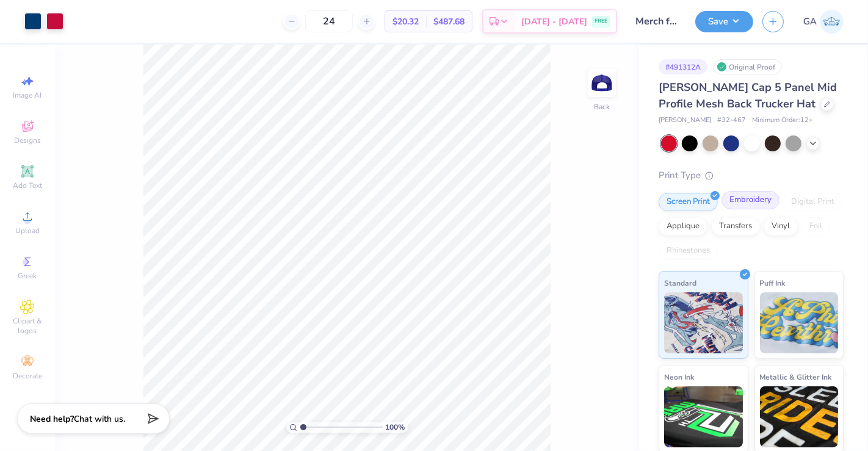
click at [763, 199] on div "Embroidery" at bounding box center [750, 200] width 58 height 18
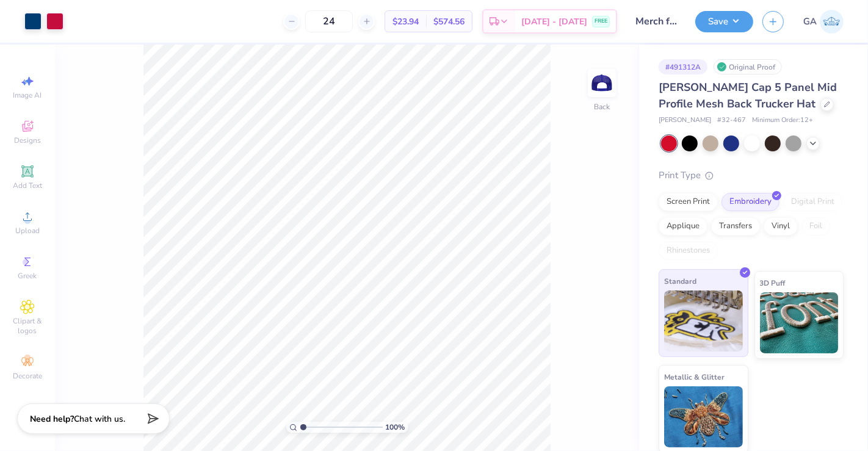
click at [720, 312] on img at bounding box center [703, 321] width 79 height 61
click at [729, 15] on button "Save" at bounding box center [724, 19] width 58 height 21
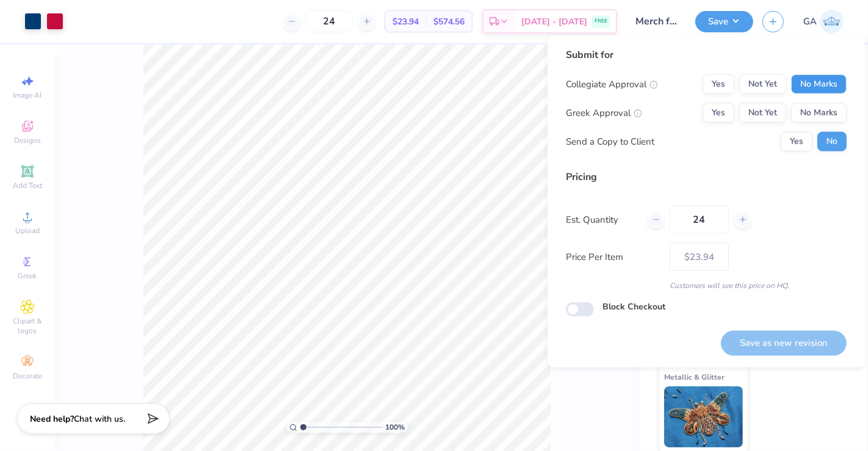
click at [825, 87] on button "No Marks" at bounding box center [819, 84] width 56 height 20
click at [821, 124] on div "Collegiate Approval Yes Not Yet No Marks Greek Approval Yes Not Yet No Marks Se…" at bounding box center [706, 112] width 281 height 77
click at [723, 110] on button "Yes" at bounding box center [718, 113] width 32 height 20
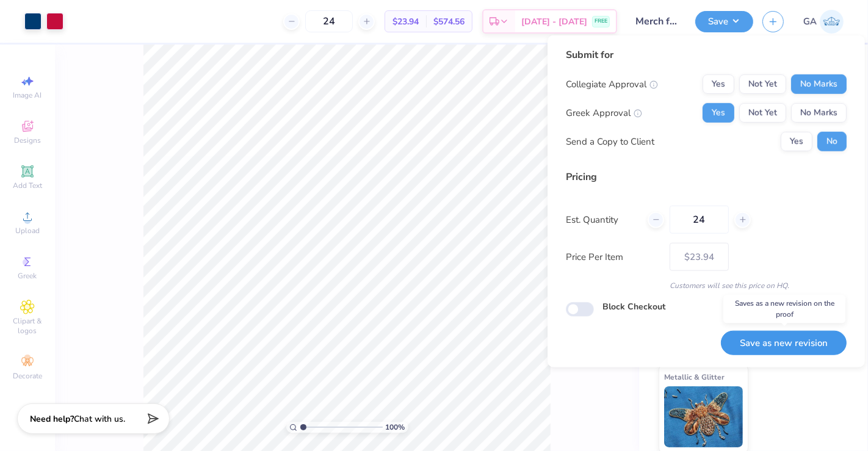
click at [759, 351] on button "Save as new revision" at bounding box center [784, 343] width 126 height 25
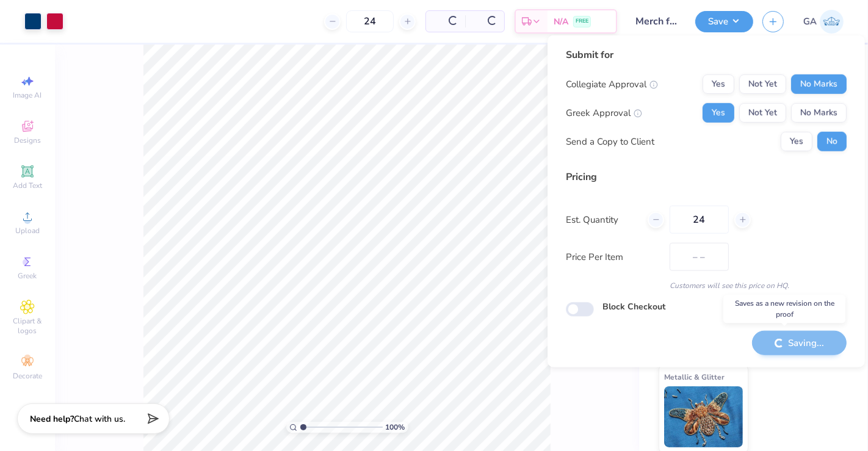
type input "$23.94"
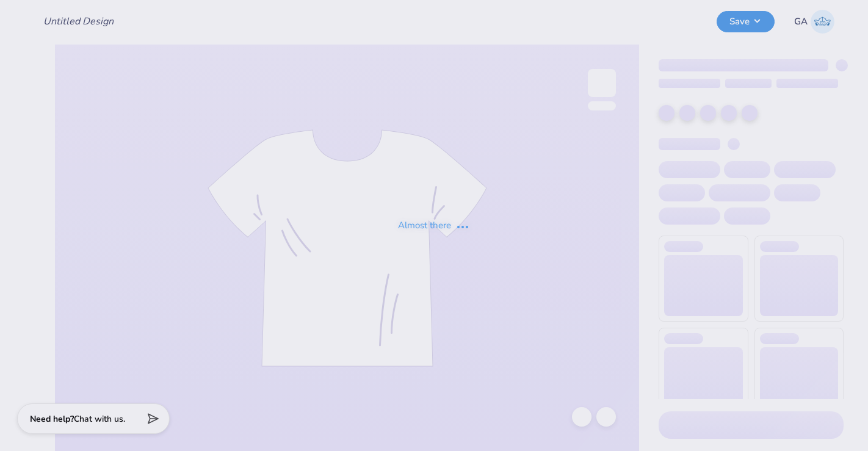
type input "Merch for Kappa Sigma"
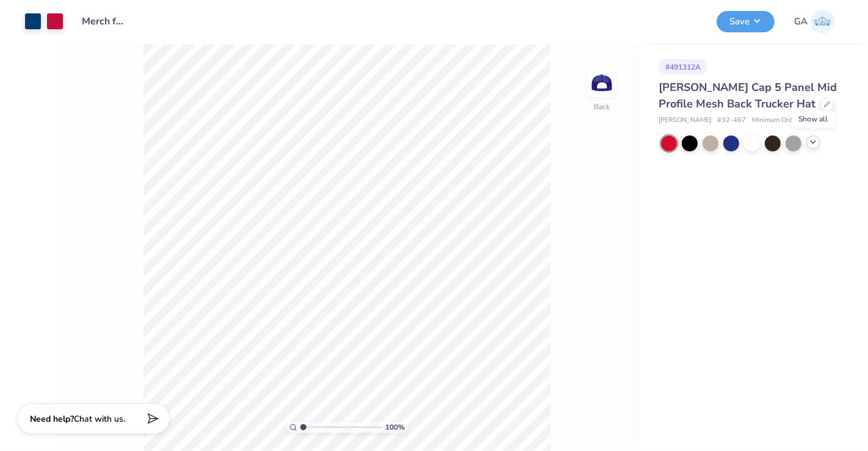
click at [813, 142] on icon at bounding box center [813, 142] width 10 height 10
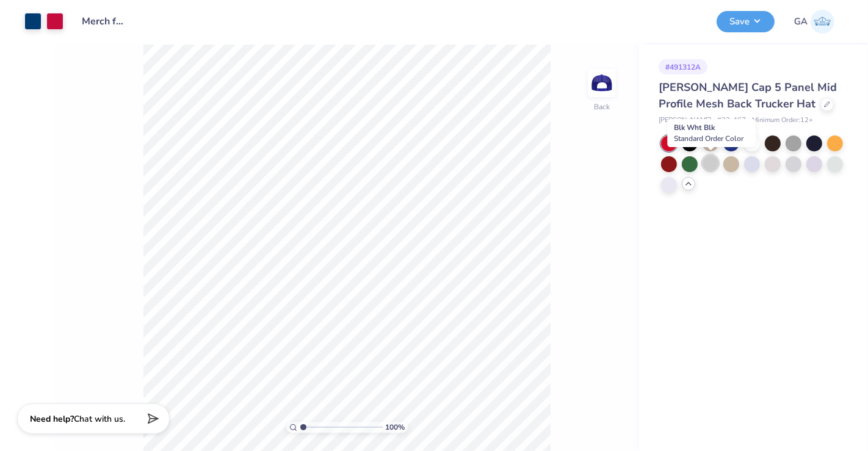
click at [704, 165] on div at bounding box center [710, 163] width 16 height 16
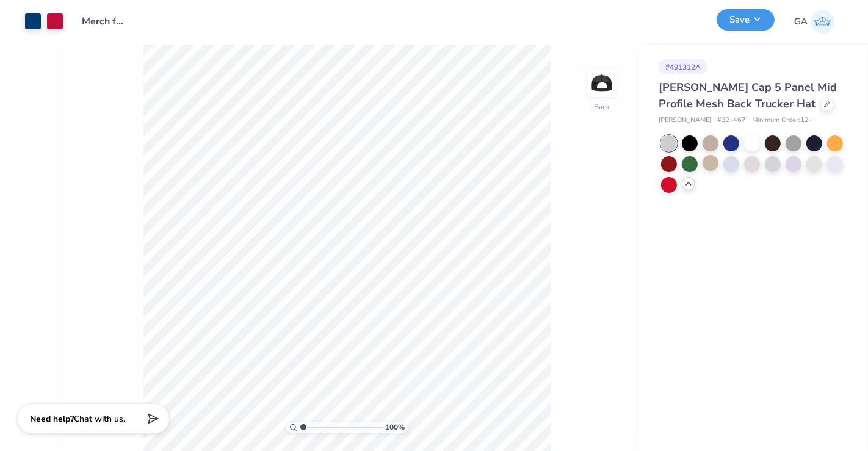
click at [752, 21] on button "Save" at bounding box center [746, 19] width 58 height 21
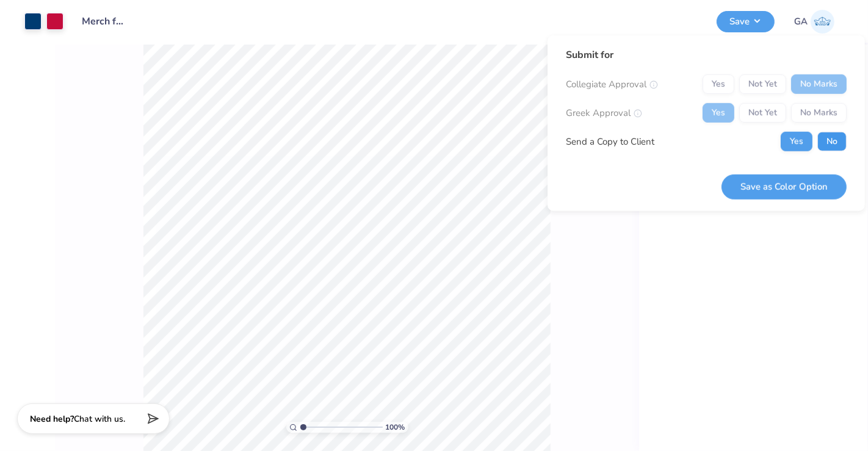
click at [828, 145] on button "No" at bounding box center [831, 142] width 29 height 20
click at [786, 196] on button "Save as Color Option" at bounding box center [783, 186] width 125 height 25
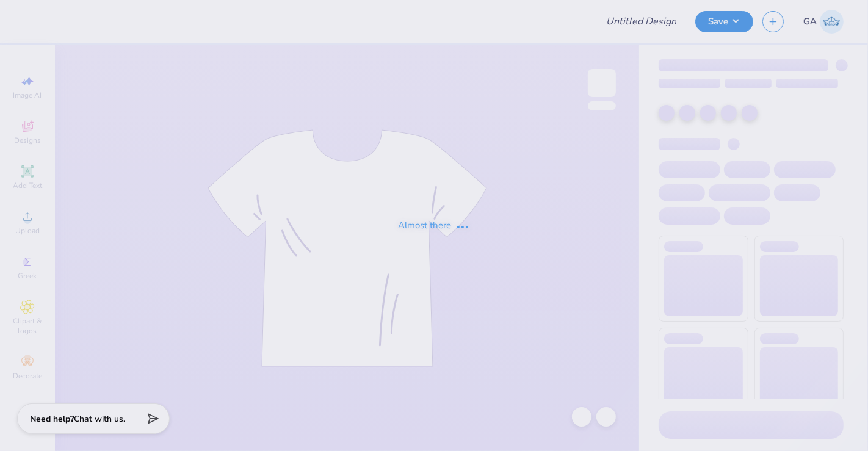
type input "Merch for KDC"
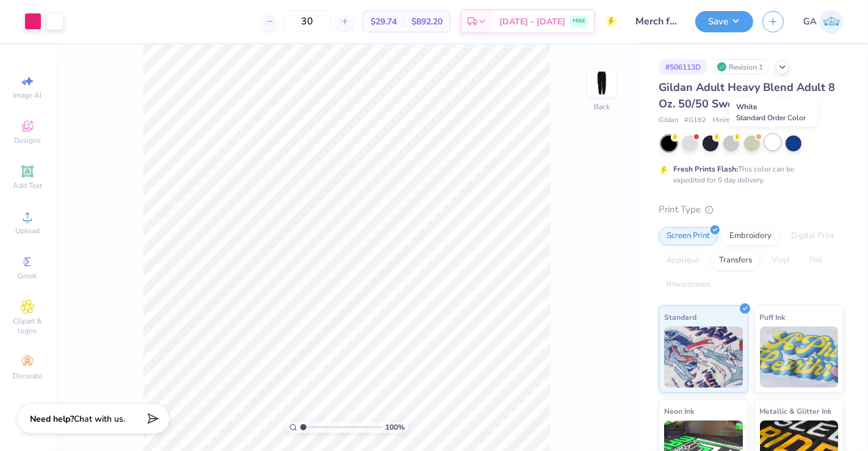
click at [770, 145] on div at bounding box center [773, 142] width 16 height 16
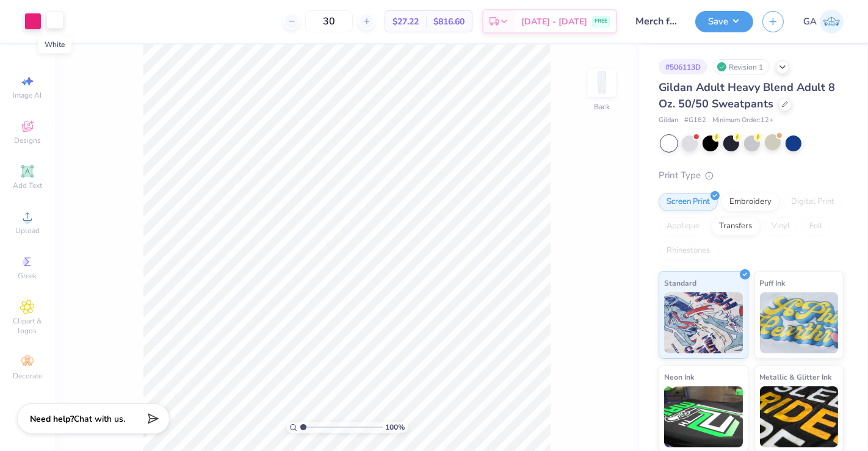
click at [54, 22] on div at bounding box center [54, 20] width 17 height 17
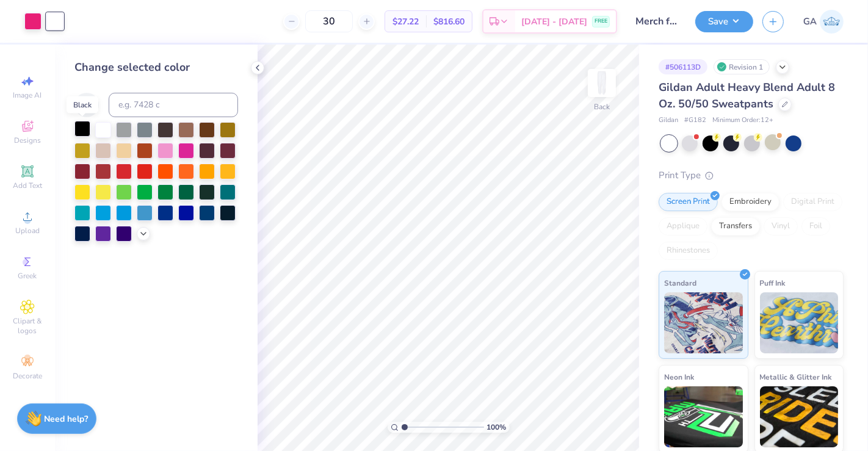
click at [84, 129] on div at bounding box center [82, 129] width 16 height 16
click at [733, 24] on button "Save" at bounding box center [724, 19] width 58 height 21
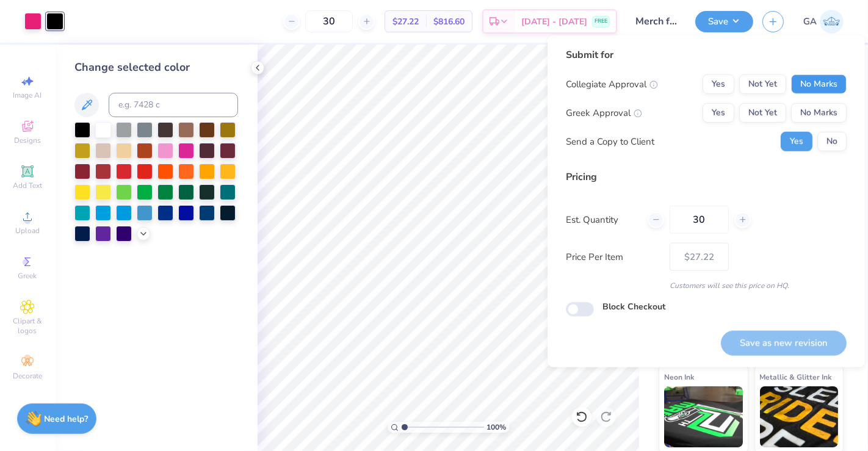
click at [807, 74] on button "No Marks" at bounding box center [819, 84] width 56 height 20
click at [824, 110] on button "No Marks" at bounding box center [819, 113] width 56 height 20
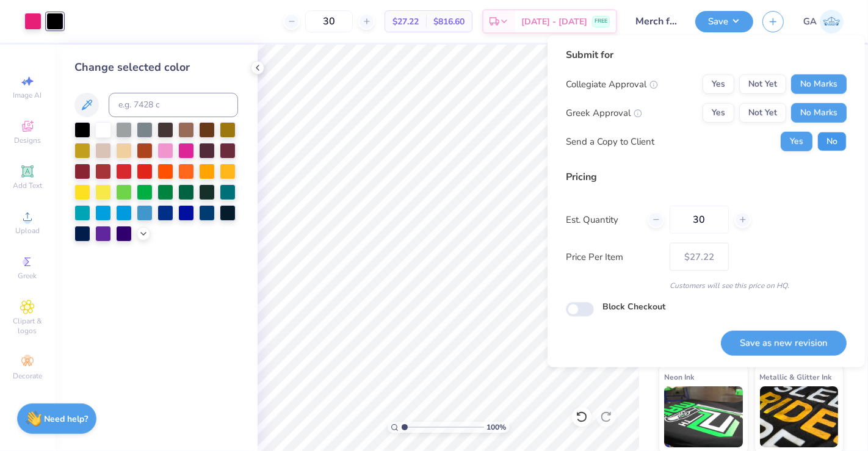
click at [831, 148] on button "No" at bounding box center [831, 142] width 29 height 20
click at [788, 342] on button "Save as new revision" at bounding box center [784, 343] width 126 height 25
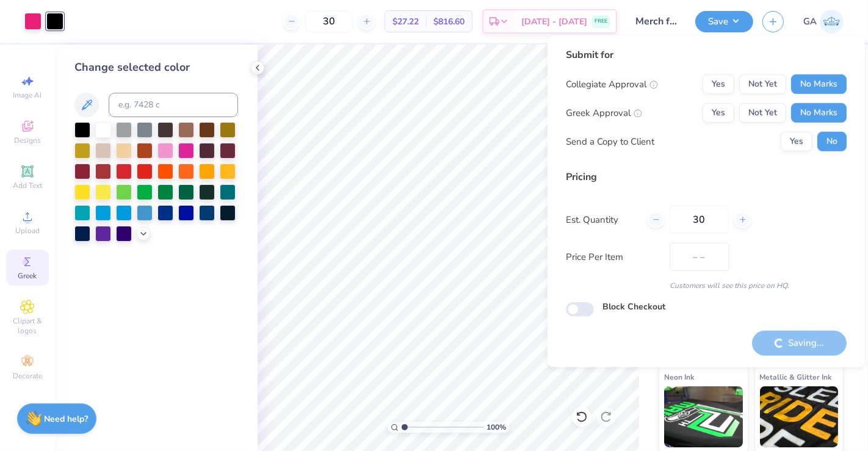
type input "$27.22"
click at [255, 71] on icon at bounding box center [258, 68] width 10 height 10
